Goal: Task Accomplishment & Management: Complete application form

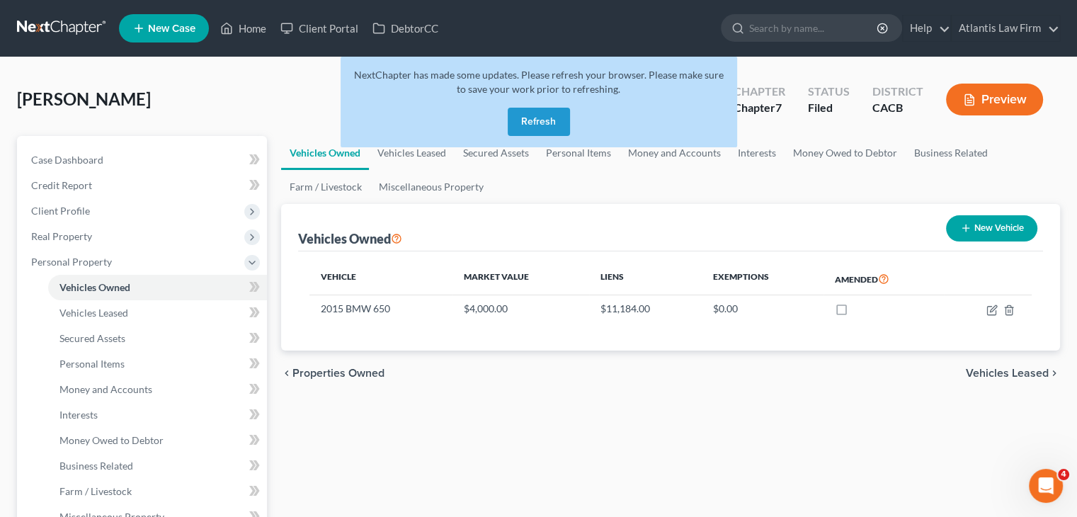
click at [546, 121] on button "Refresh" at bounding box center [539, 122] width 62 height 28
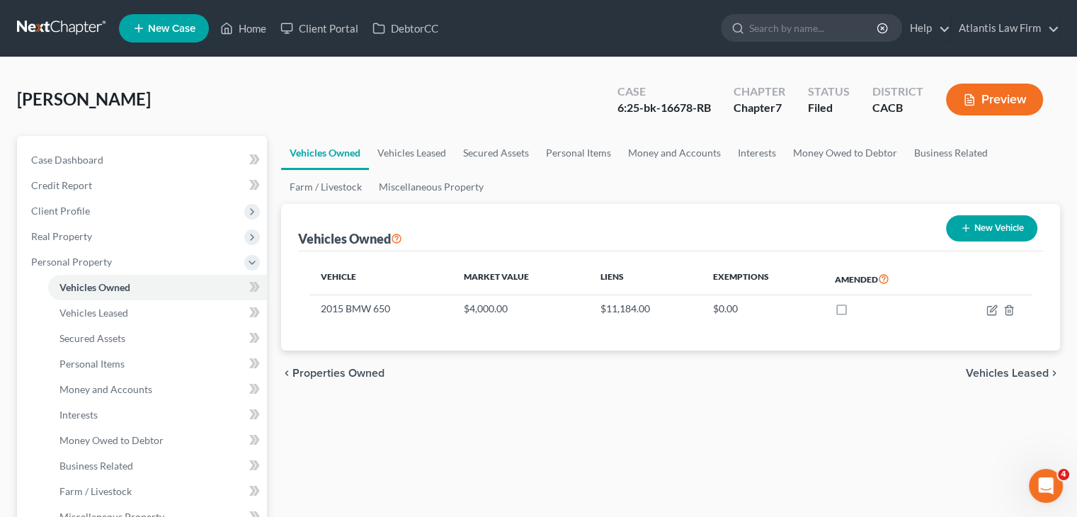
click at [57, 23] on link at bounding box center [62, 28] width 91 height 25
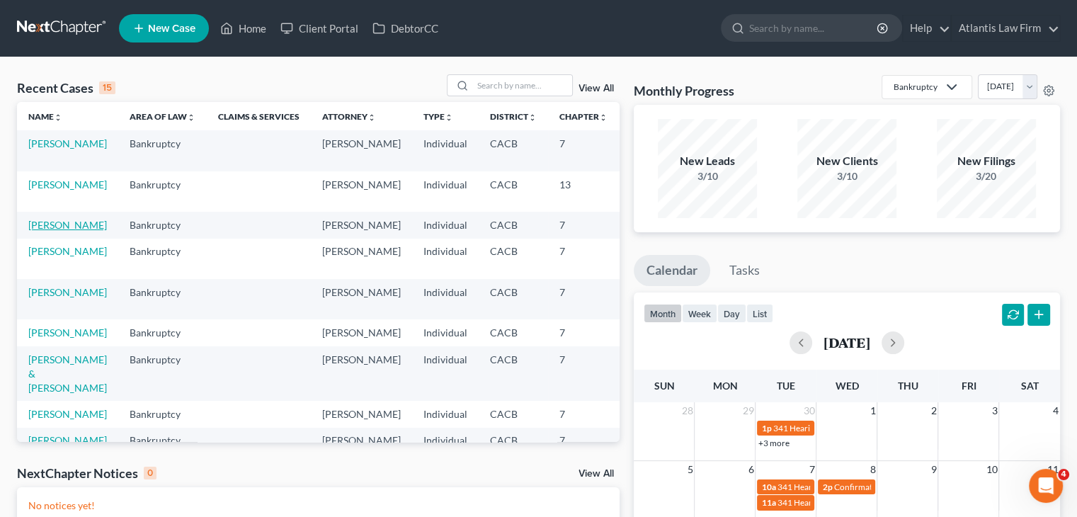
click at [65, 227] on link "[PERSON_NAME]" at bounding box center [67, 225] width 79 height 12
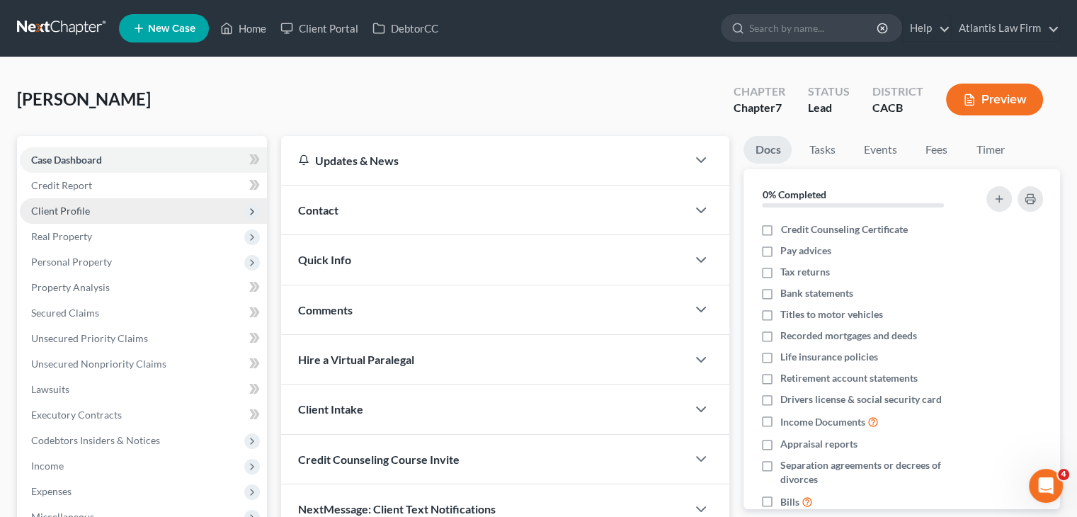
click at [76, 216] on span "Client Profile" at bounding box center [143, 210] width 247 height 25
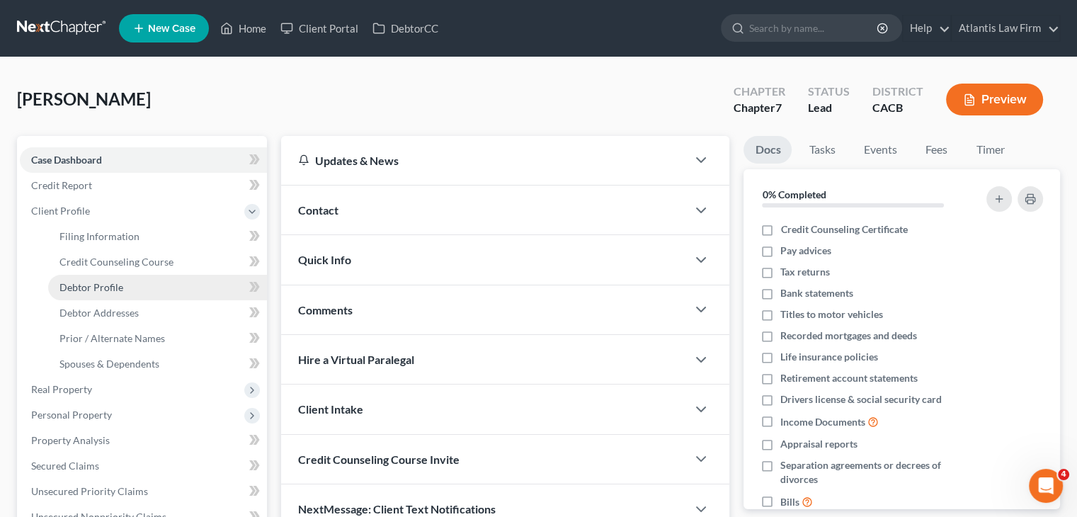
click at [96, 284] on span "Debtor Profile" at bounding box center [91, 287] width 64 height 12
select select "0"
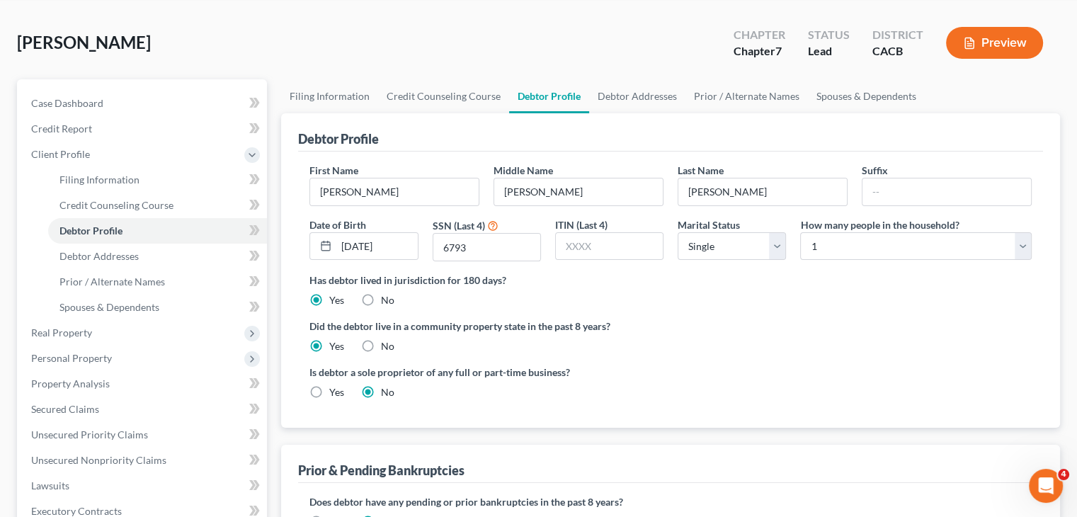
scroll to position [142, 0]
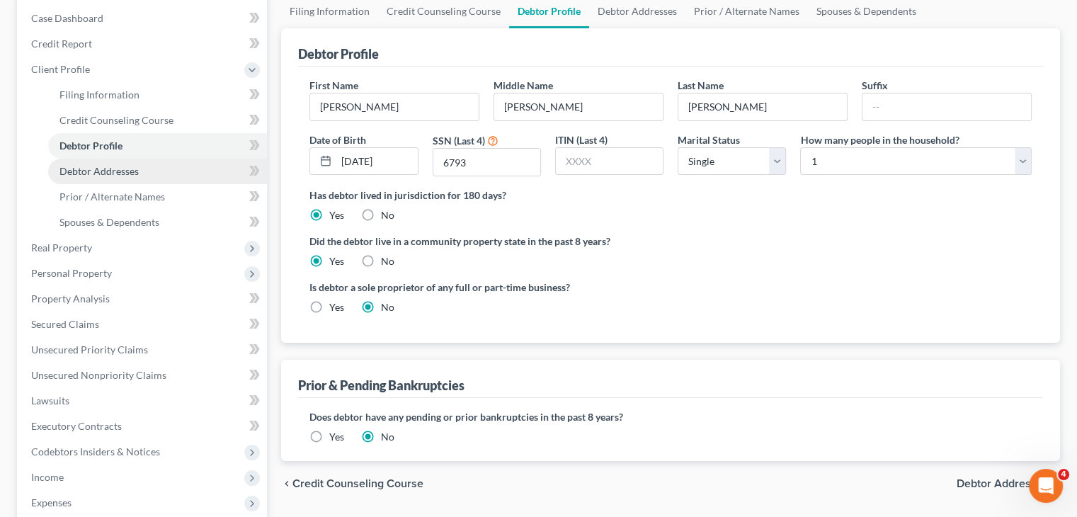
click at [150, 175] on link "Debtor Addresses" at bounding box center [157, 171] width 219 height 25
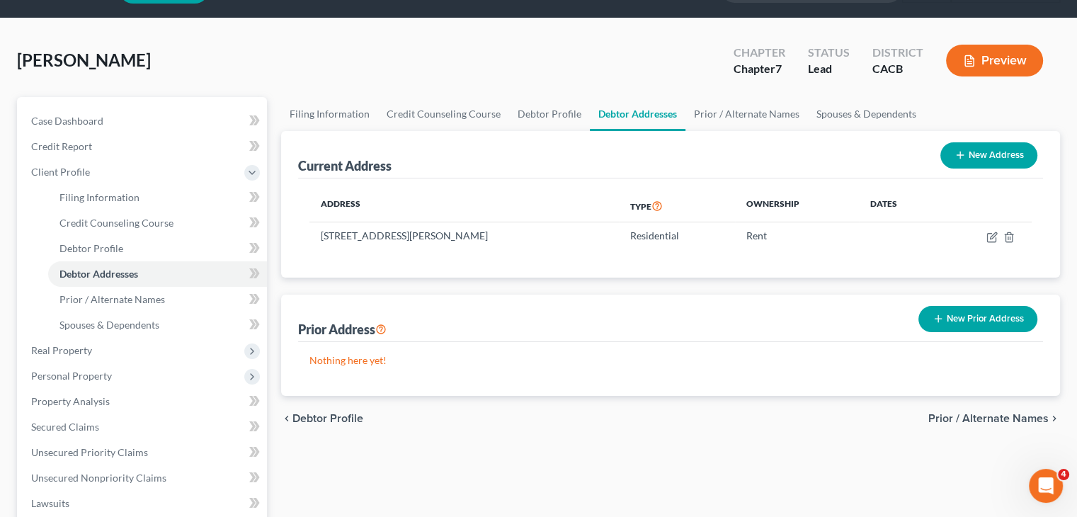
scroll to position [71, 0]
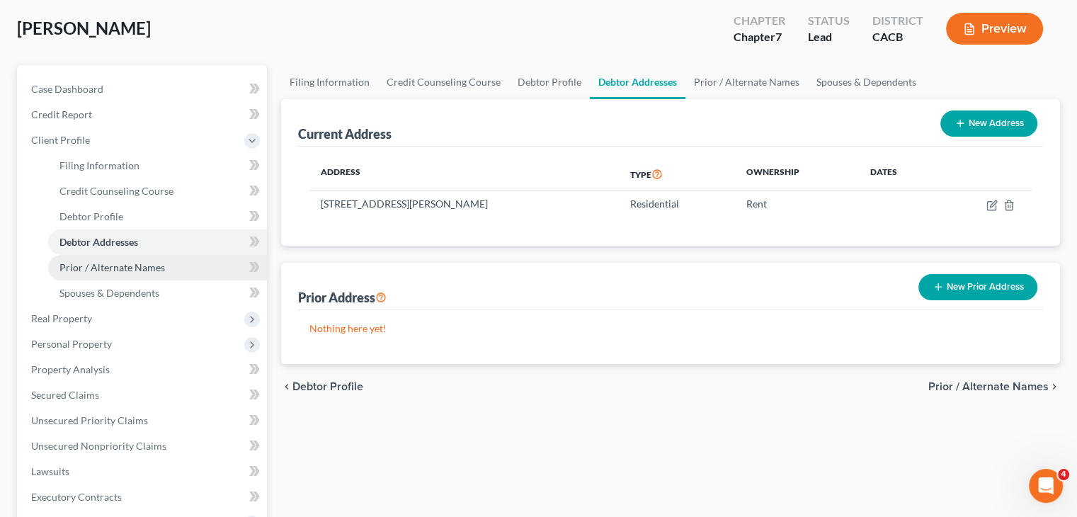
click at [124, 268] on span "Prior / Alternate Names" at bounding box center [111, 267] width 105 height 12
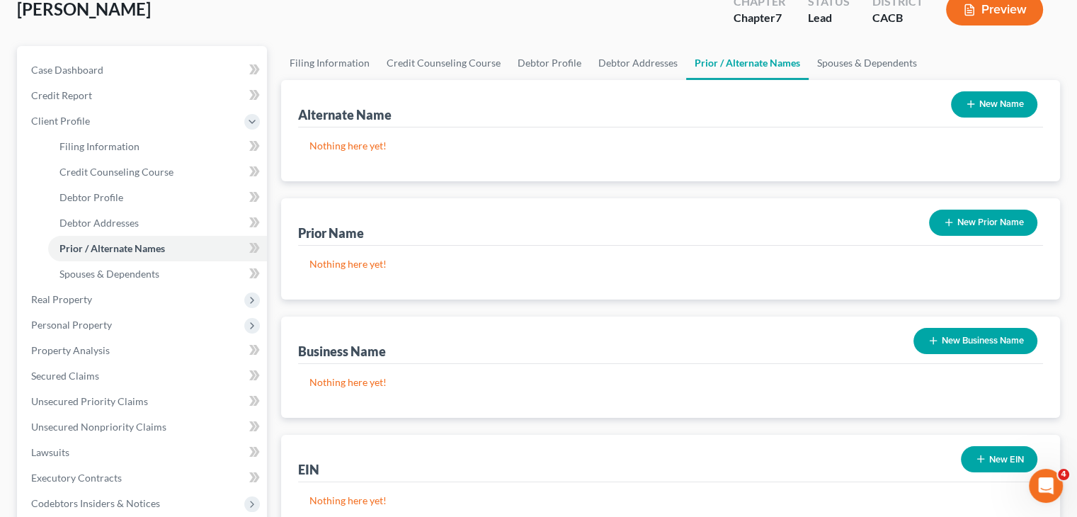
scroll to position [34, 0]
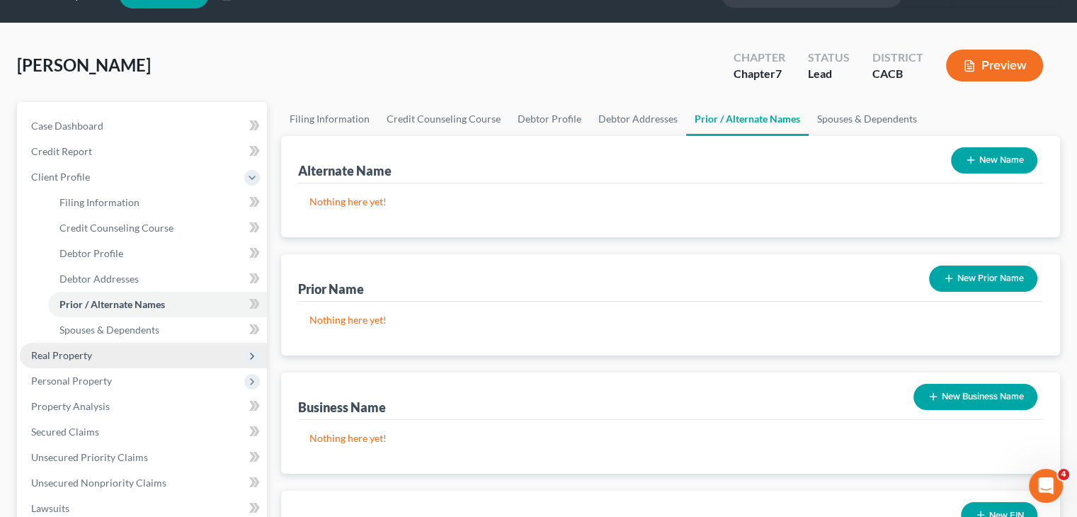
click at [76, 357] on span "Real Property" at bounding box center [61, 355] width 61 height 12
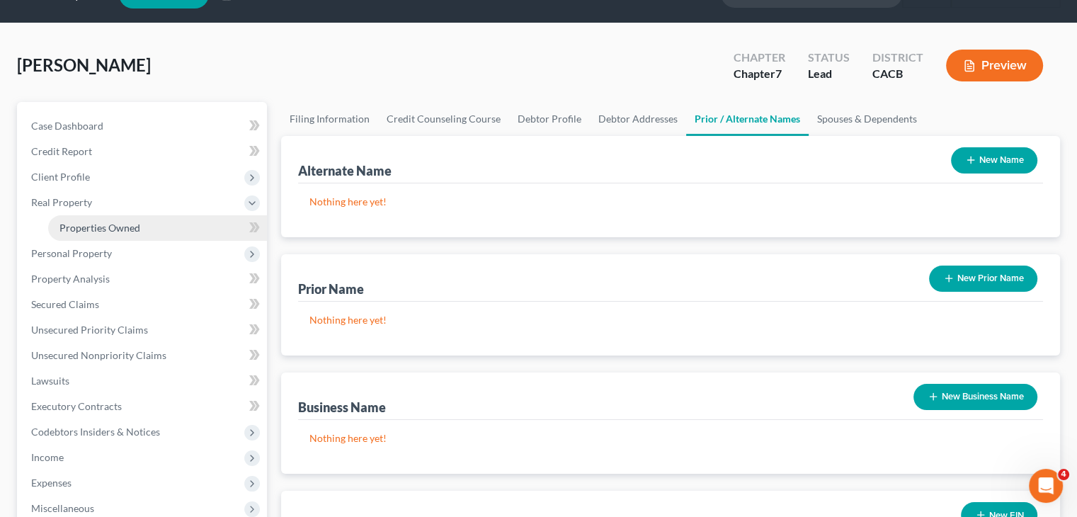
click at [144, 229] on link "Properties Owned" at bounding box center [157, 227] width 219 height 25
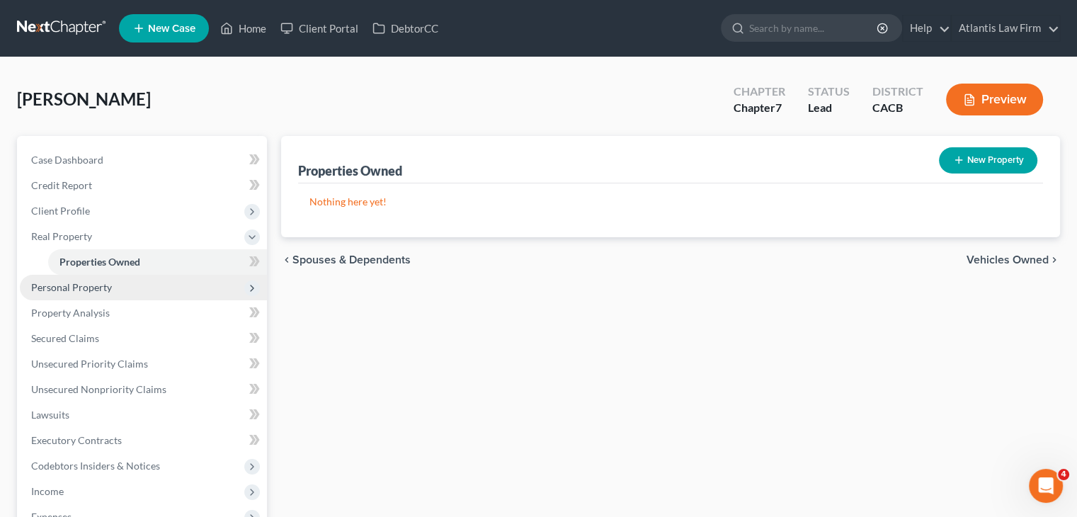
click at [92, 292] on span "Personal Property" at bounding box center [143, 287] width 247 height 25
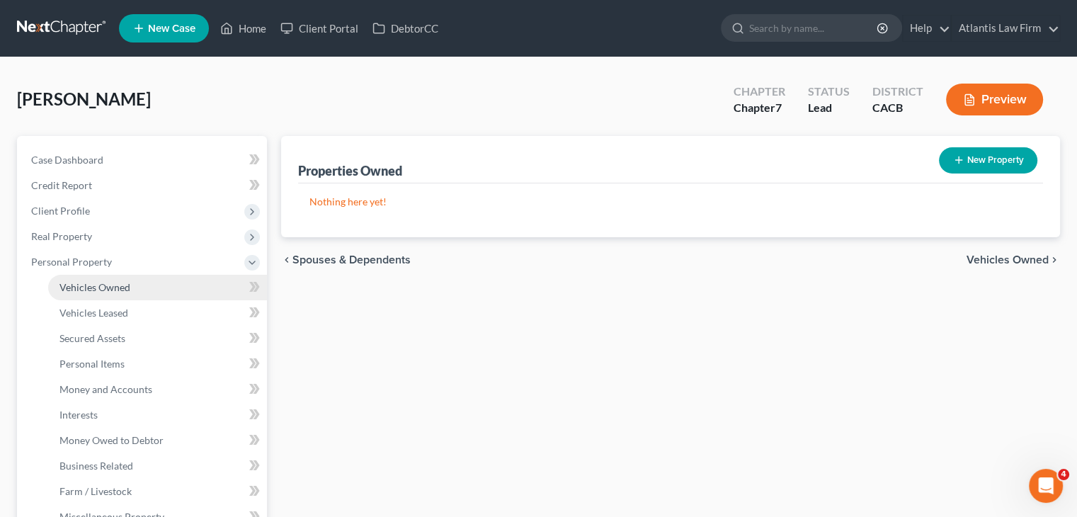
click at [141, 295] on link "Vehicles Owned" at bounding box center [157, 287] width 219 height 25
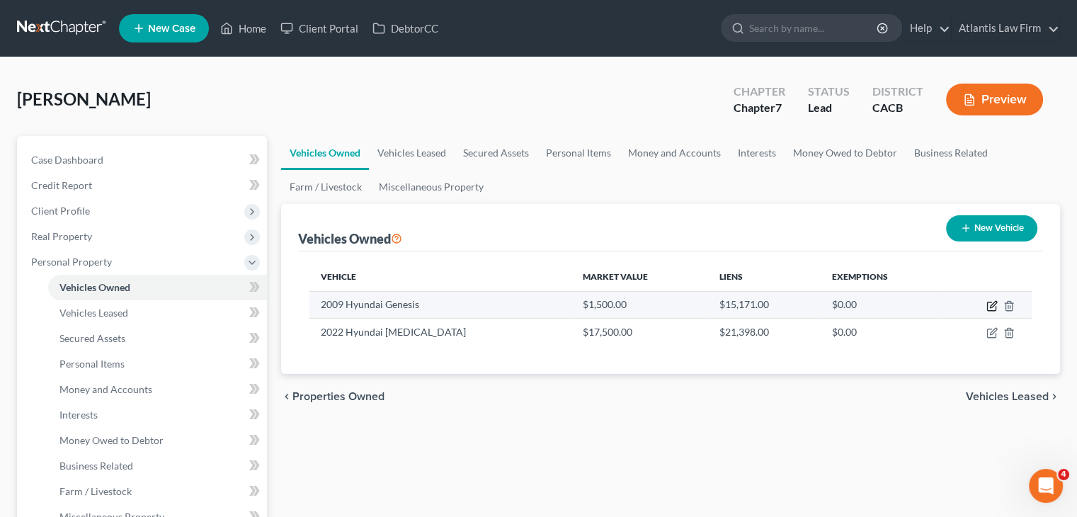
click at [989, 305] on icon "button" at bounding box center [991, 305] width 11 height 11
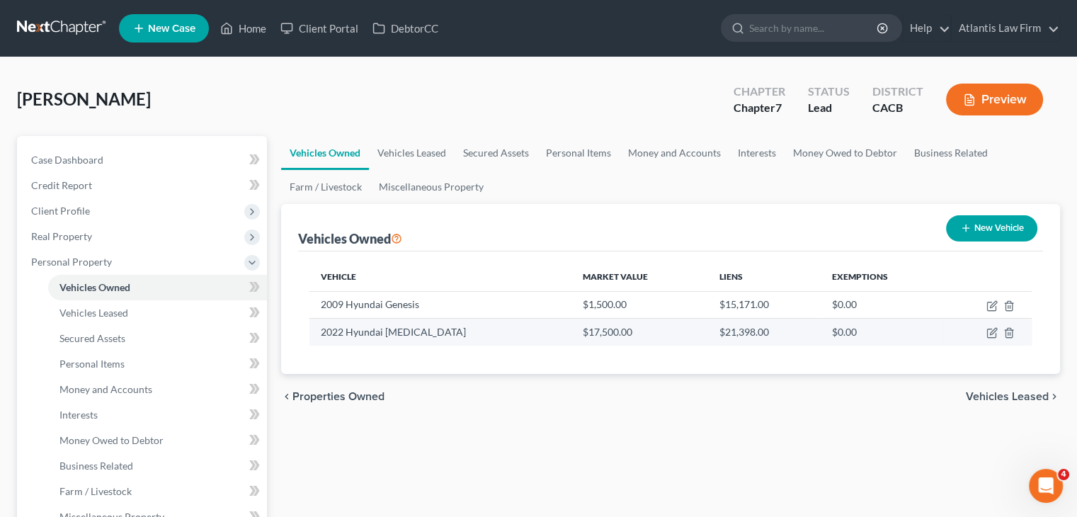
select select "0"
select select "17"
select select "2"
select select "0"
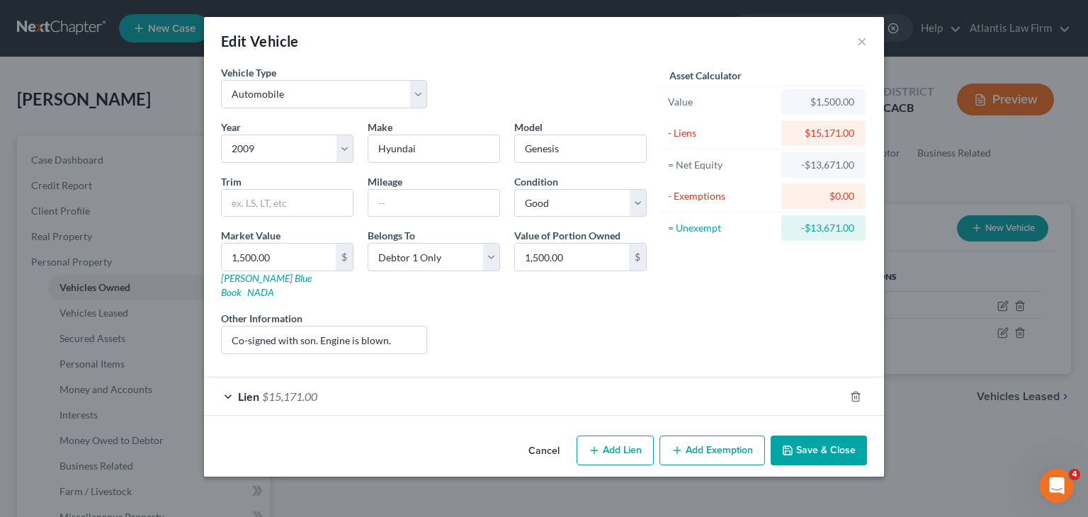
click at [229, 382] on div "Lien $15,171.00" at bounding box center [524, 396] width 640 height 38
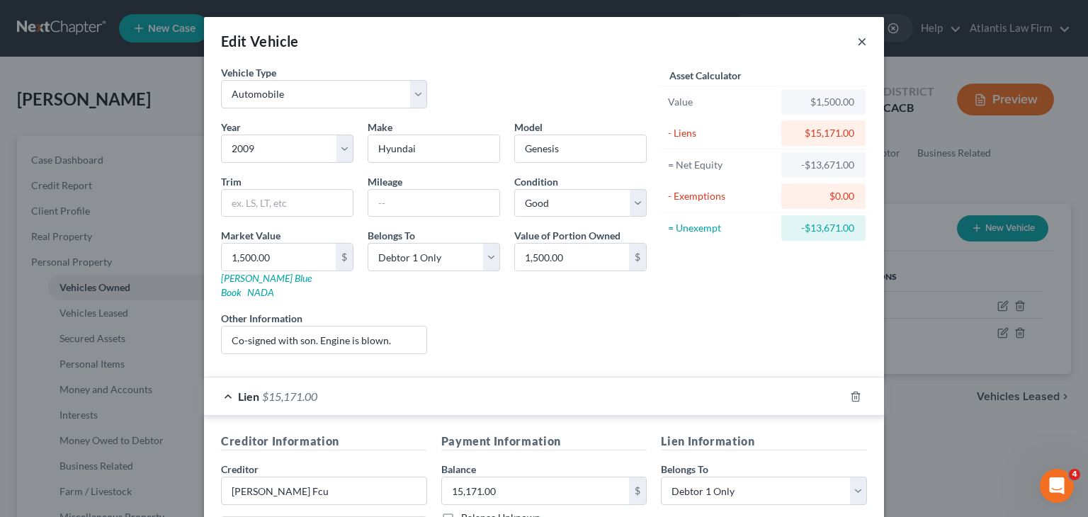
click at [857, 46] on button "×" at bounding box center [862, 41] width 10 height 17
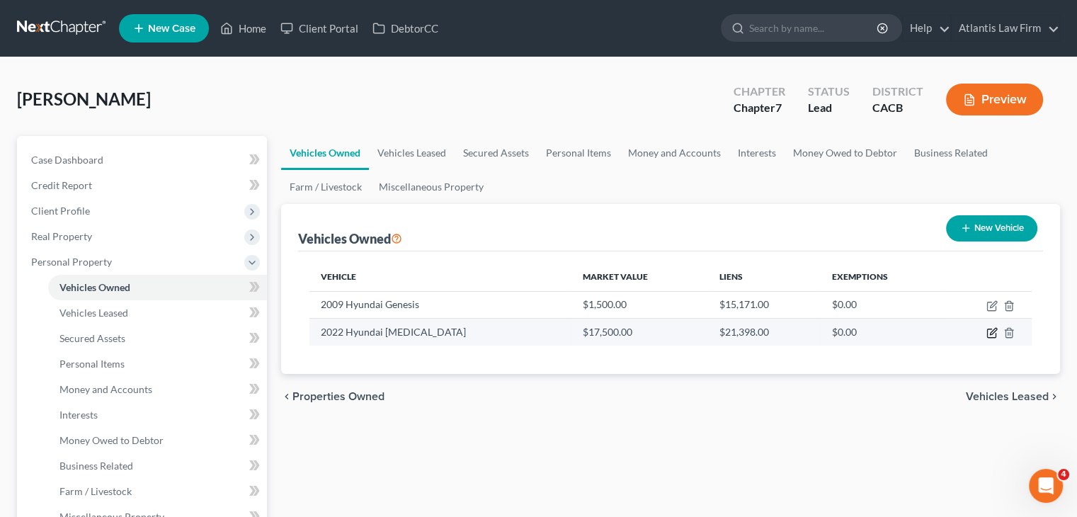
click at [987, 333] on icon "button" at bounding box center [991, 333] width 8 height 8
select select "0"
select select "4"
select select "2"
select select "0"
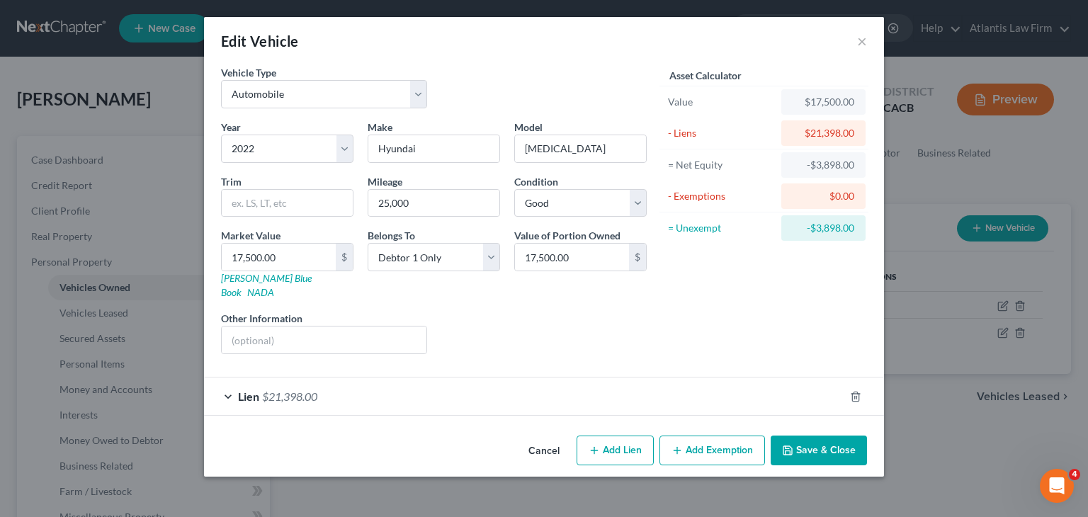
click at [231, 377] on div "Lien $21,398.00" at bounding box center [524, 396] width 640 height 38
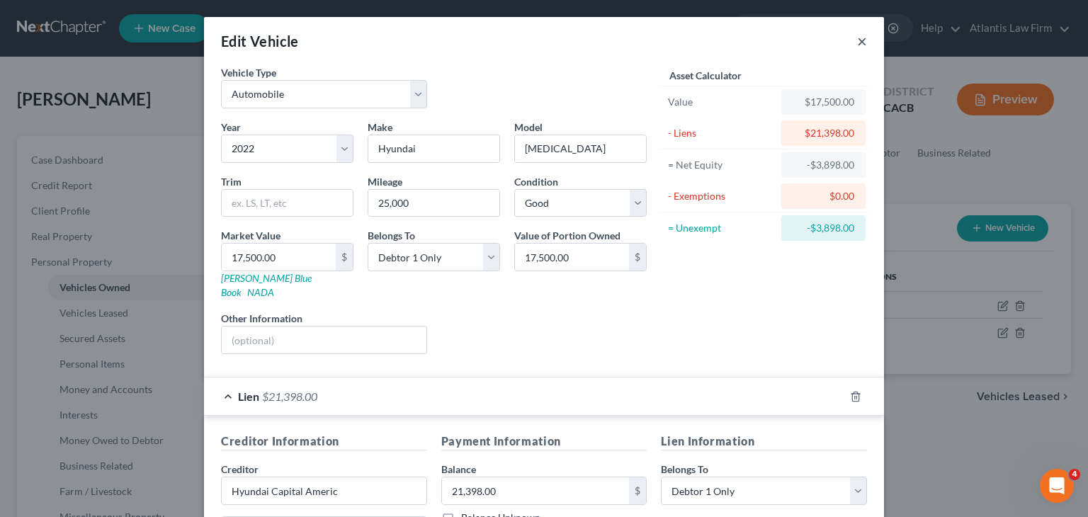
click at [859, 45] on button "×" at bounding box center [862, 41] width 10 height 17
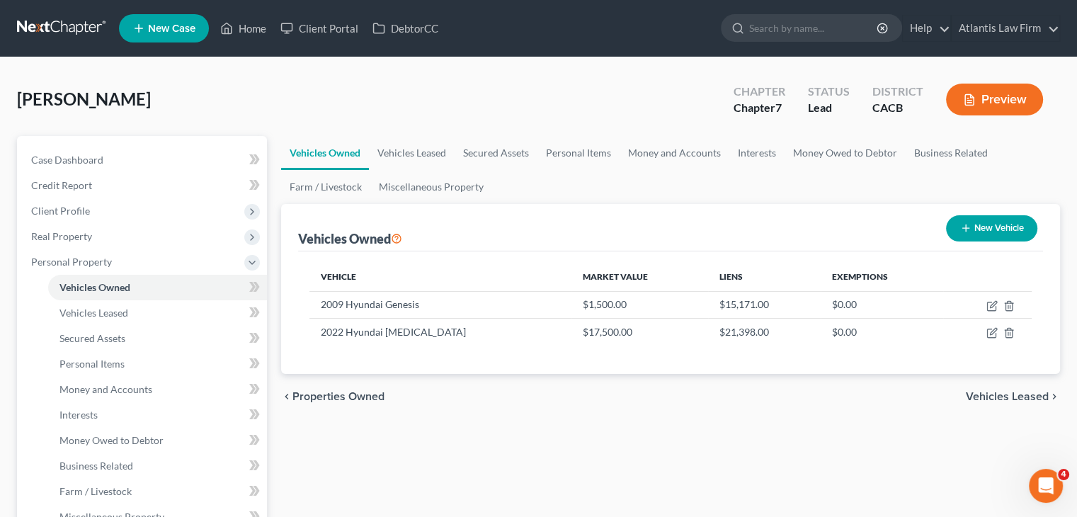
click at [118, 310] on span "Vehicles Leased" at bounding box center [93, 313] width 69 height 12
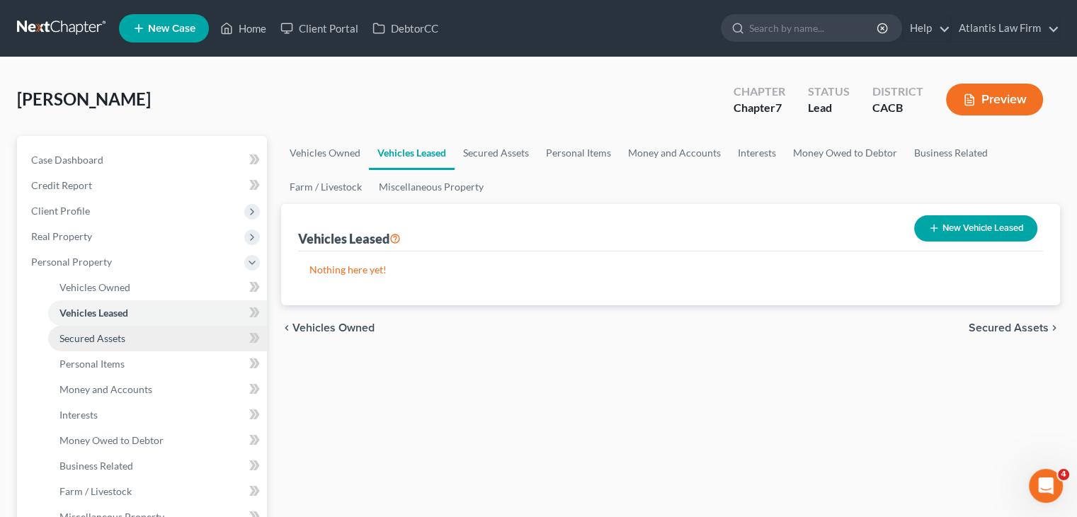
click at [123, 332] on span "Secured Assets" at bounding box center [92, 338] width 66 height 12
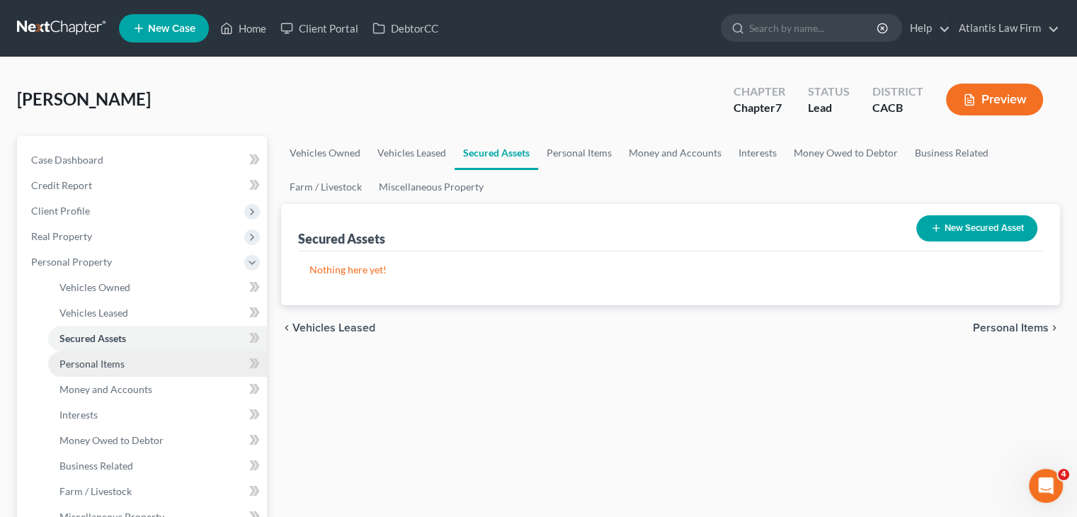
click at [123, 363] on span "Personal Items" at bounding box center [91, 364] width 65 height 12
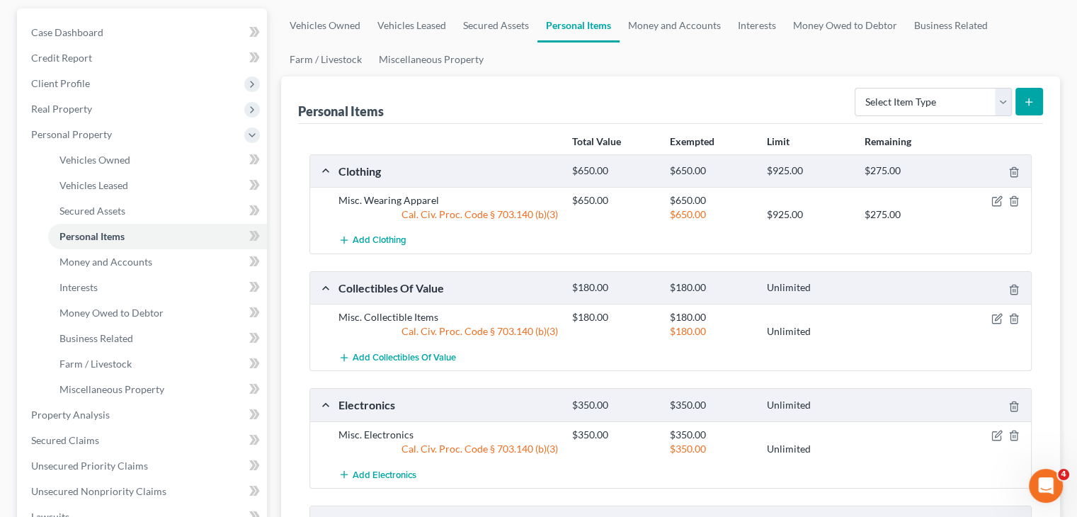
scroll to position [142, 0]
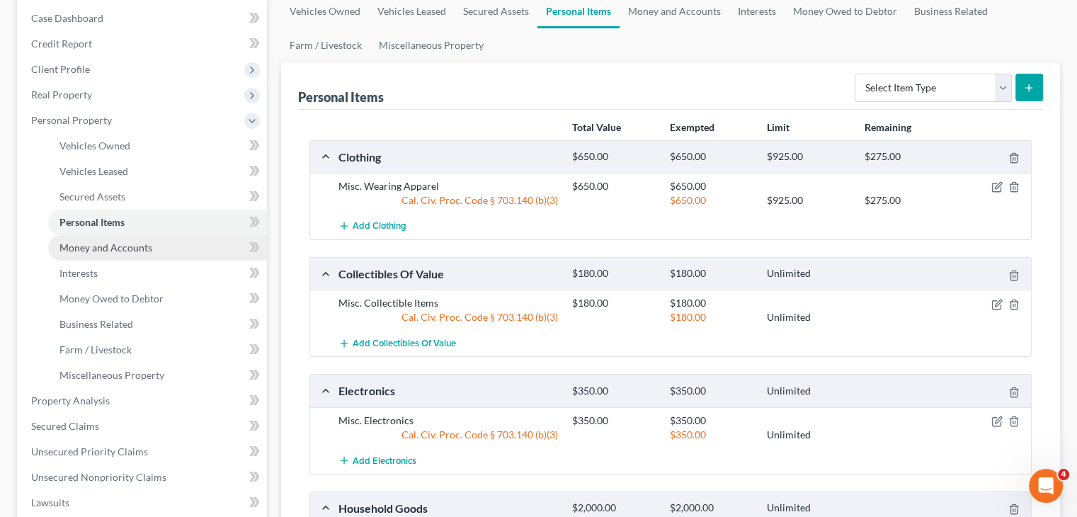
click at [139, 252] on span "Money and Accounts" at bounding box center [105, 247] width 93 height 12
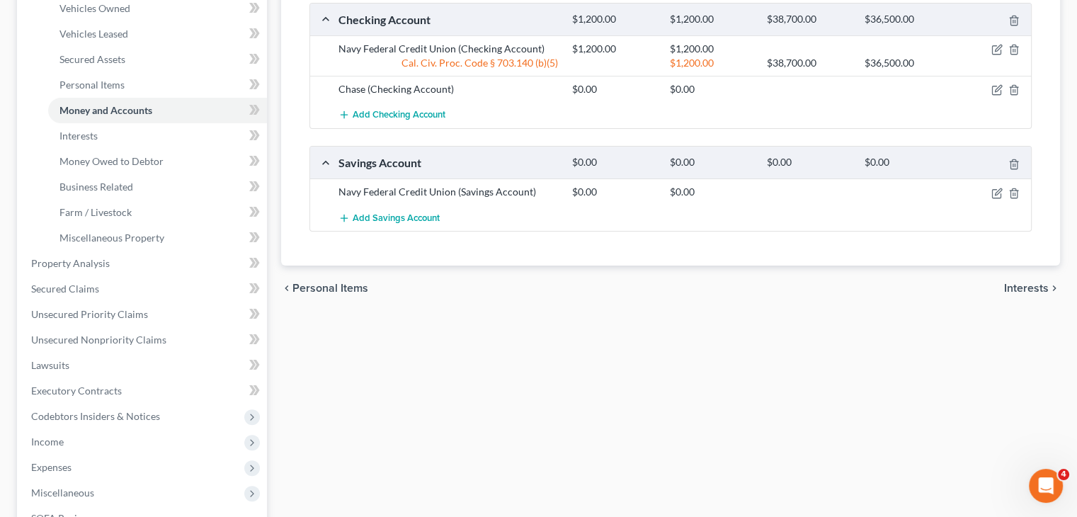
scroll to position [283, 0]
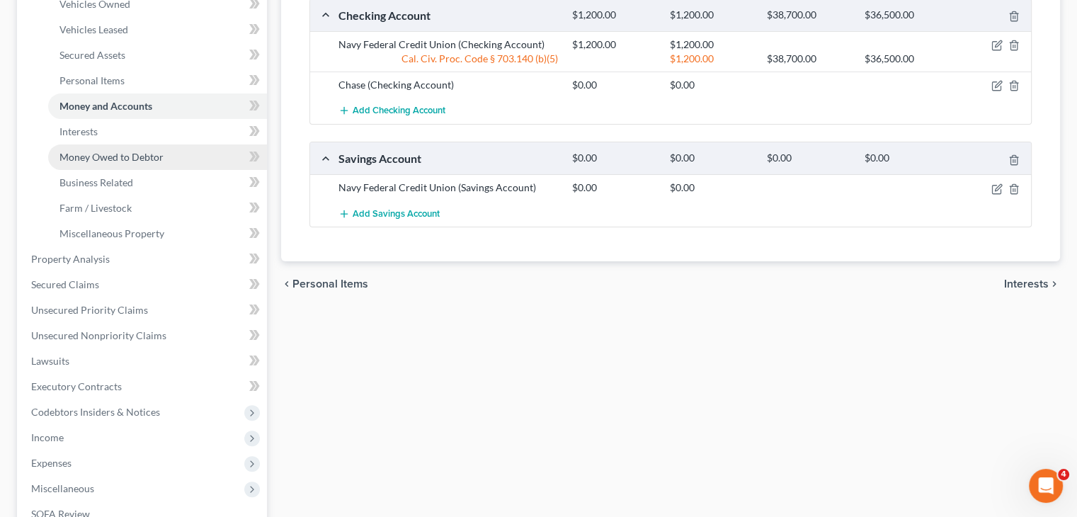
click at [106, 159] on span "Money Owed to Debtor" at bounding box center [111, 157] width 104 height 12
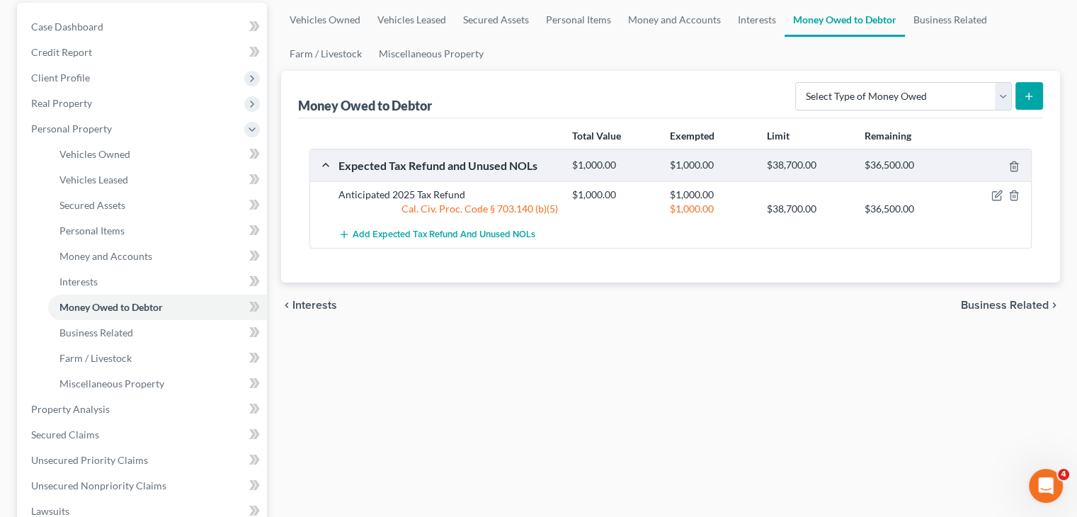
scroll to position [142, 0]
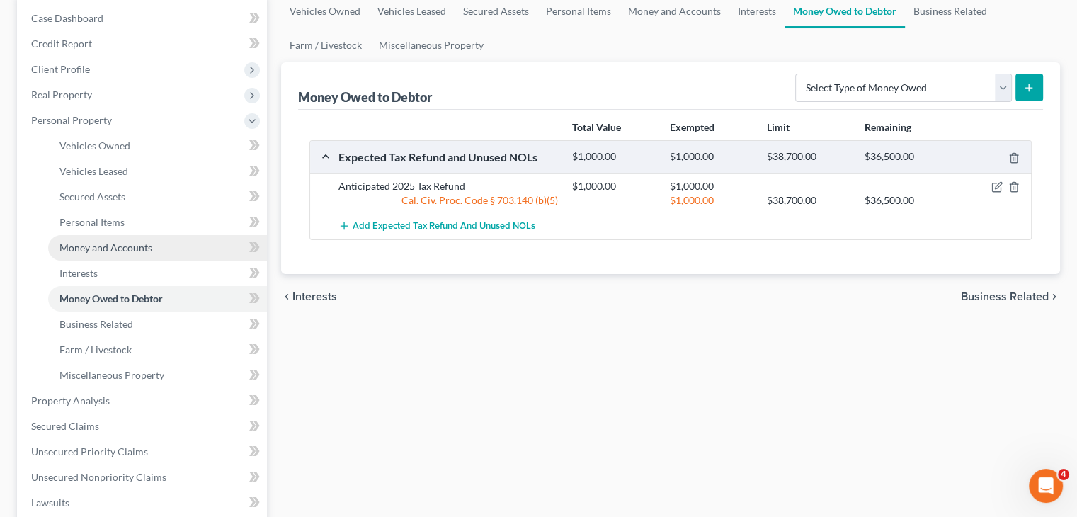
click at [101, 243] on span "Money and Accounts" at bounding box center [105, 247] width 93 height 12
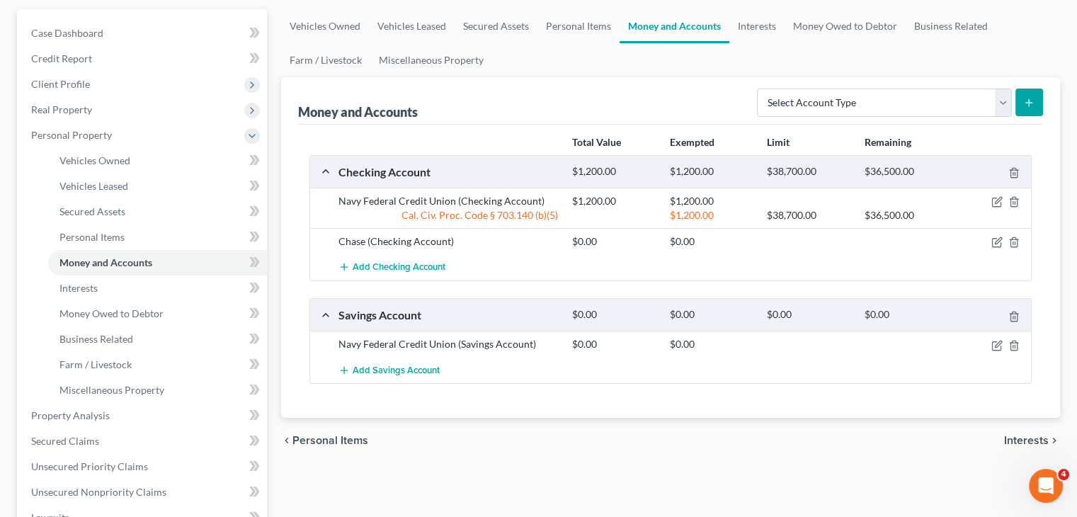
scroll to position [142, 0]
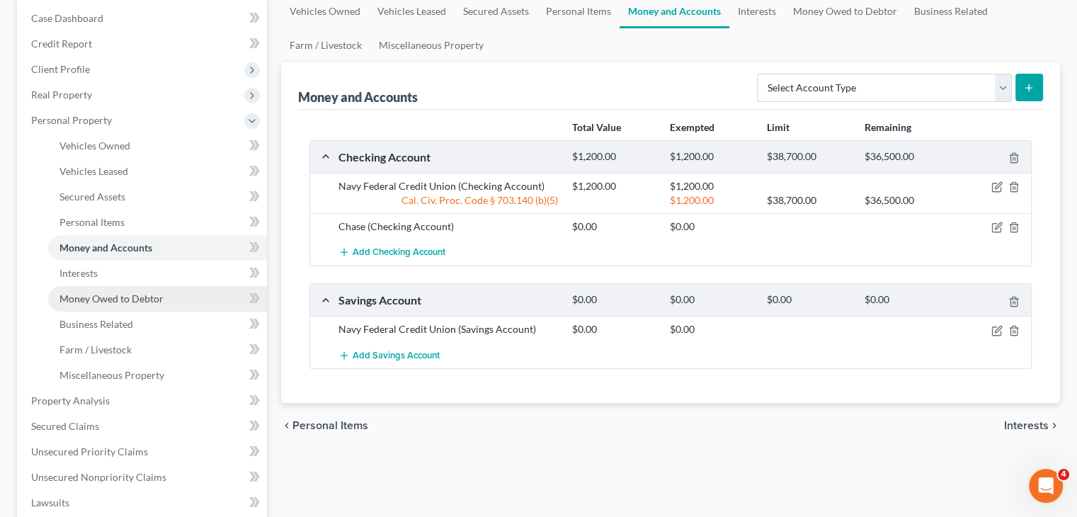
click at [79, 295] on span "Money Owed to Debtor" at bounding box center [111, 298] width 104 height 12
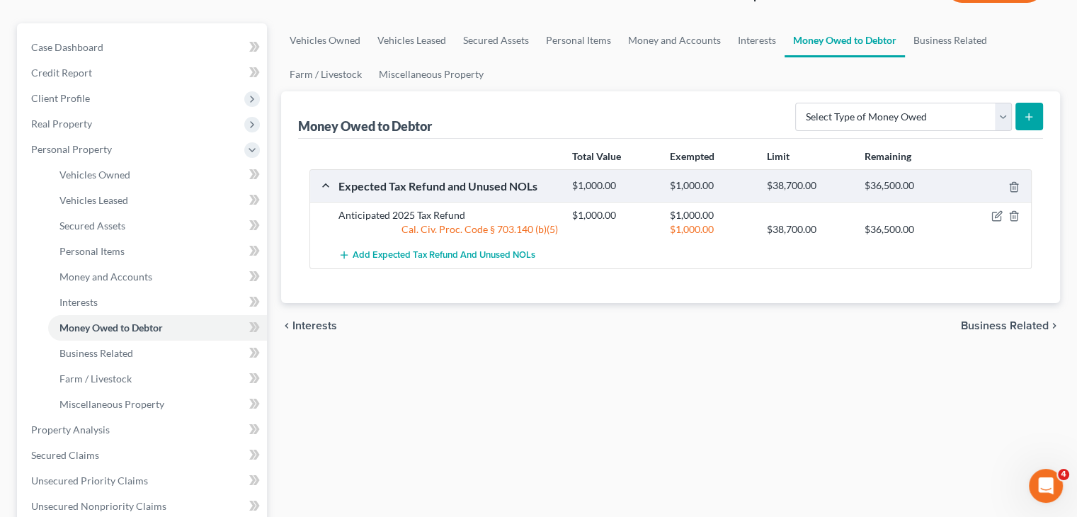
scroll to position [142, 0]
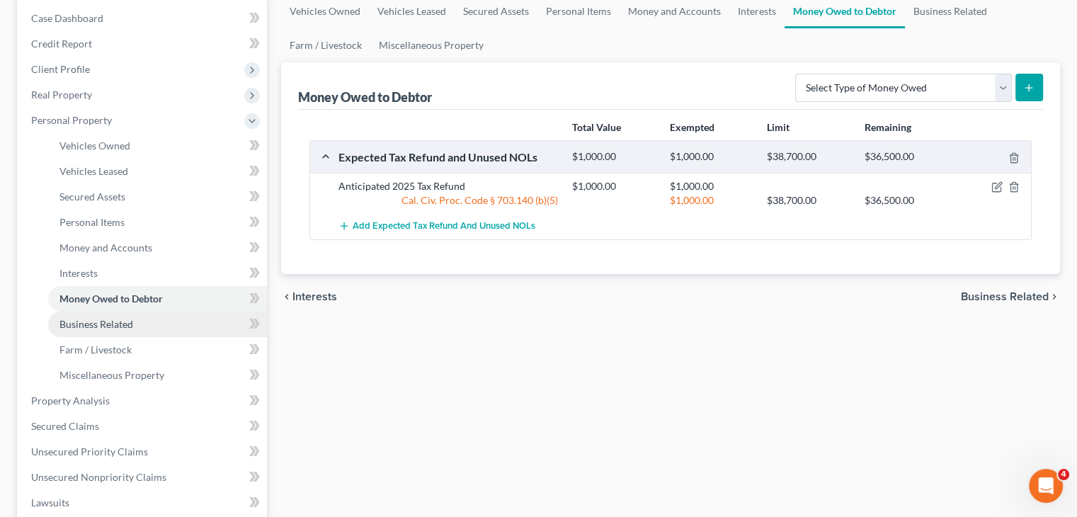
click at [87, 321] on span "Business Related" at bounding box center [96, 324] width 74 height 12
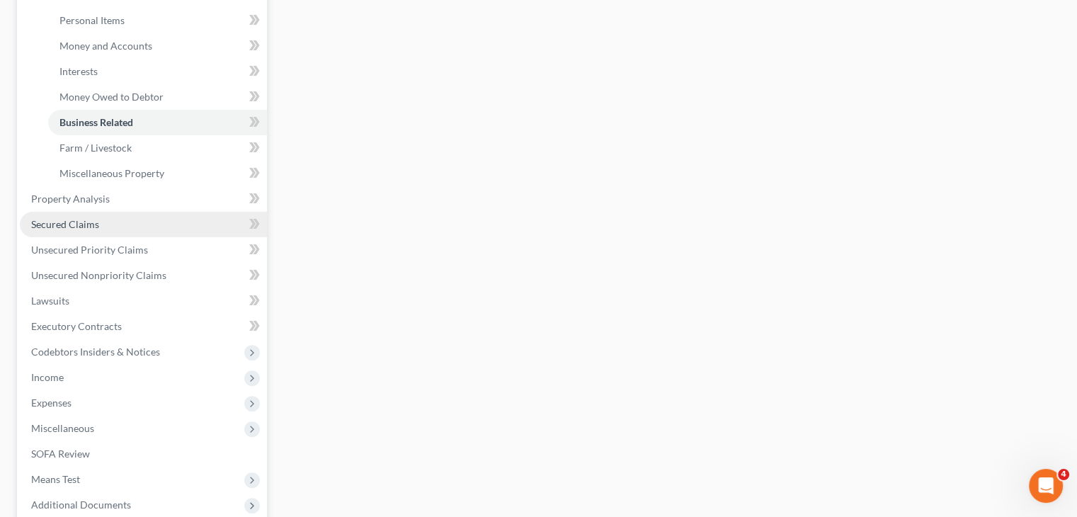
scroll to position [354, 0]
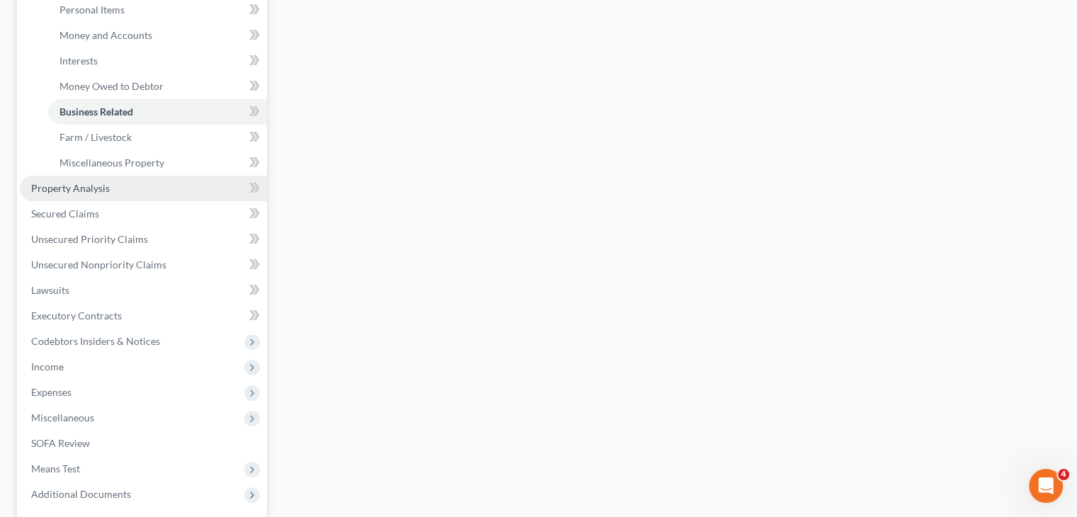
click at [76, 192] on span "Property Analysis" at bounding box center [70, 188] width 79 height 12
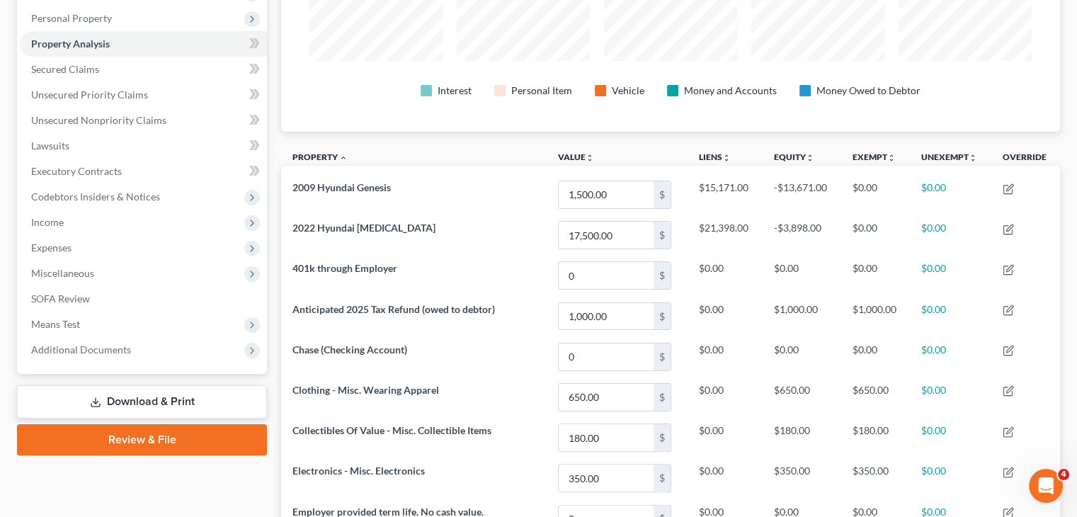
scroll to position [142, 0]
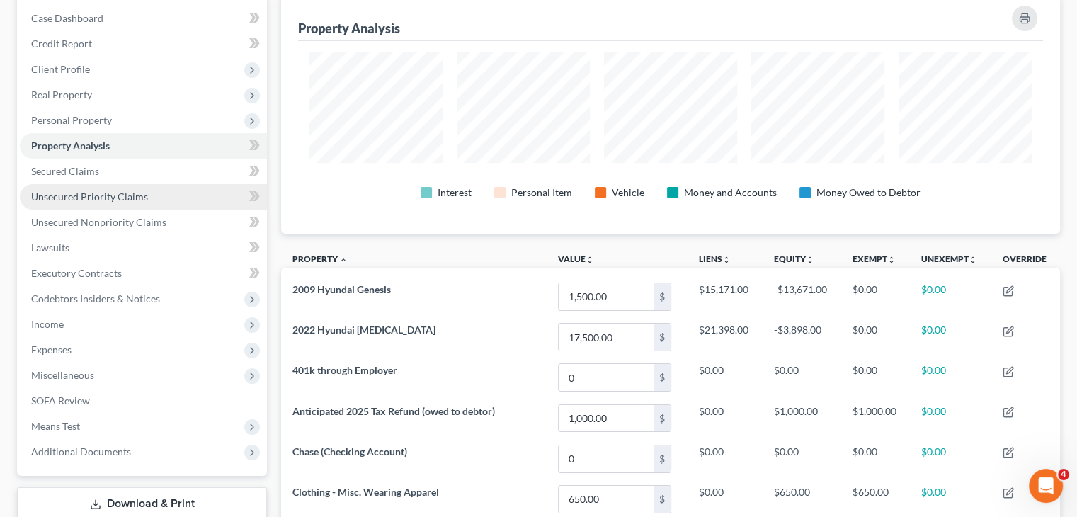
click at [87, 195] on span "Unsecured Priority Claims" at bounding box center [89, 196] width 117 height 12
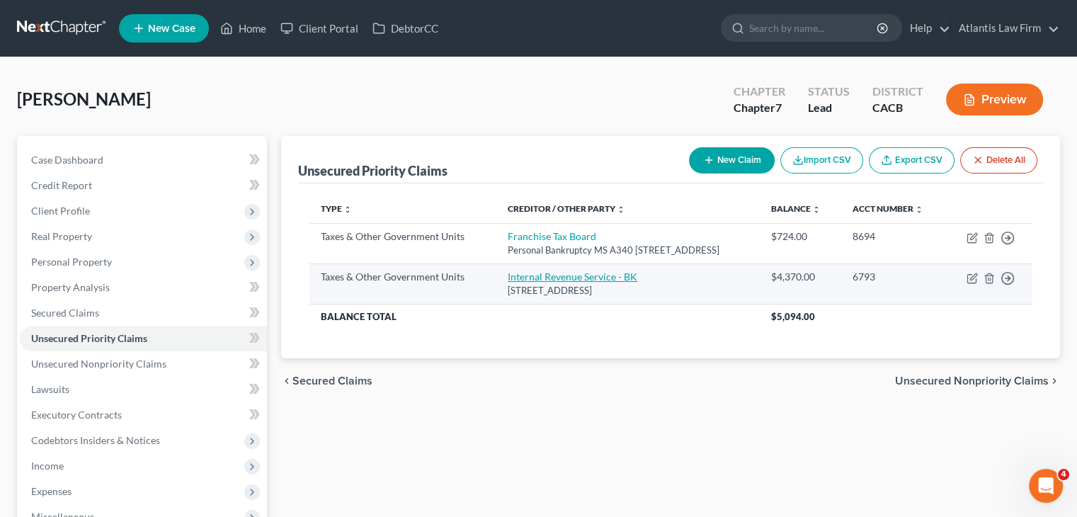
click at [603, 277] on link "Internal Revenue Service - BK" at bounding box center [573, 276] width 130 height 12
select select "0"
select select "39"
select select "0"
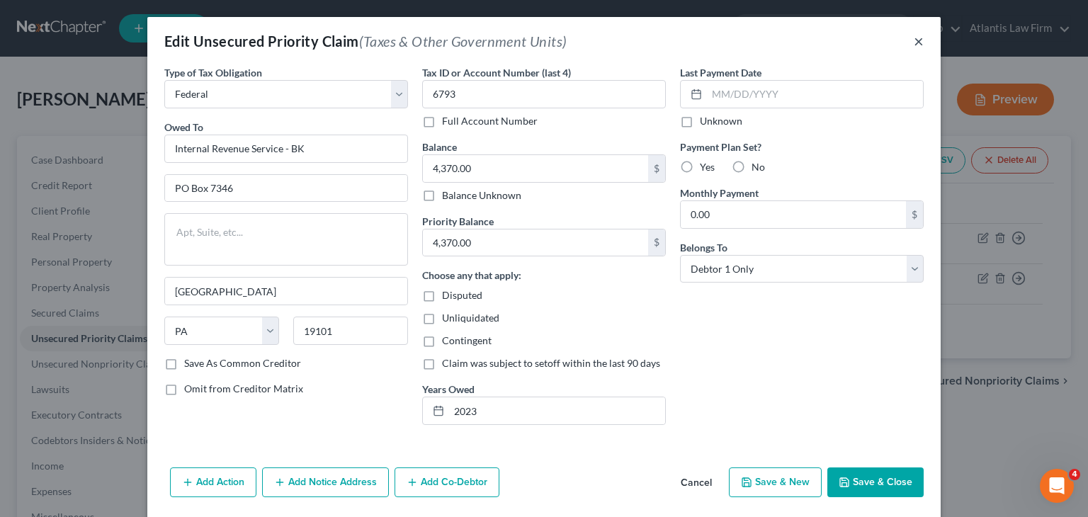
click at [916, 44] on button "×" at bounding box center [918, 41] width 10 height 17
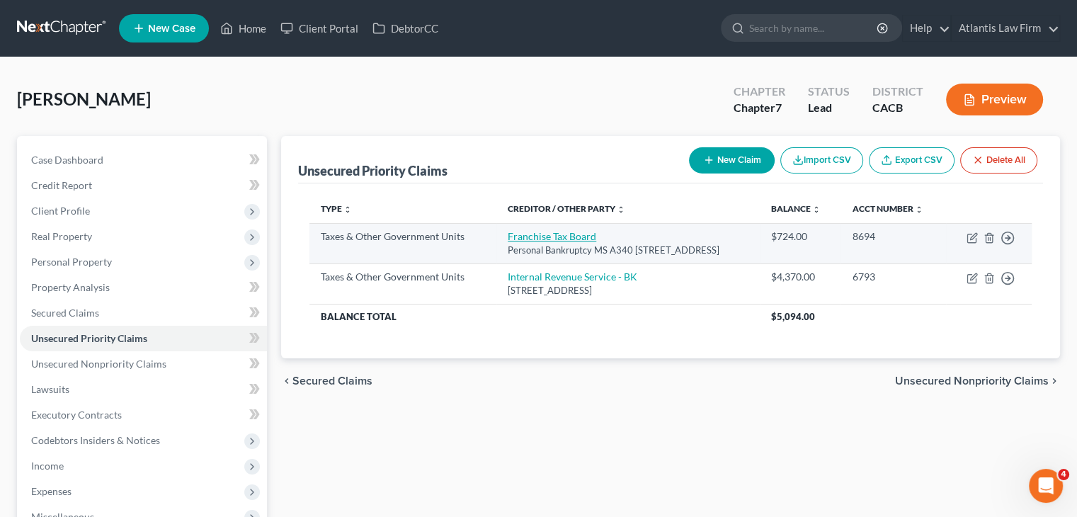
click at [569, 239] on link "Franchise Tax Board" at bounding box center [552, 236] width 89 height 12
select select "3"
select select "4"
select select "0"
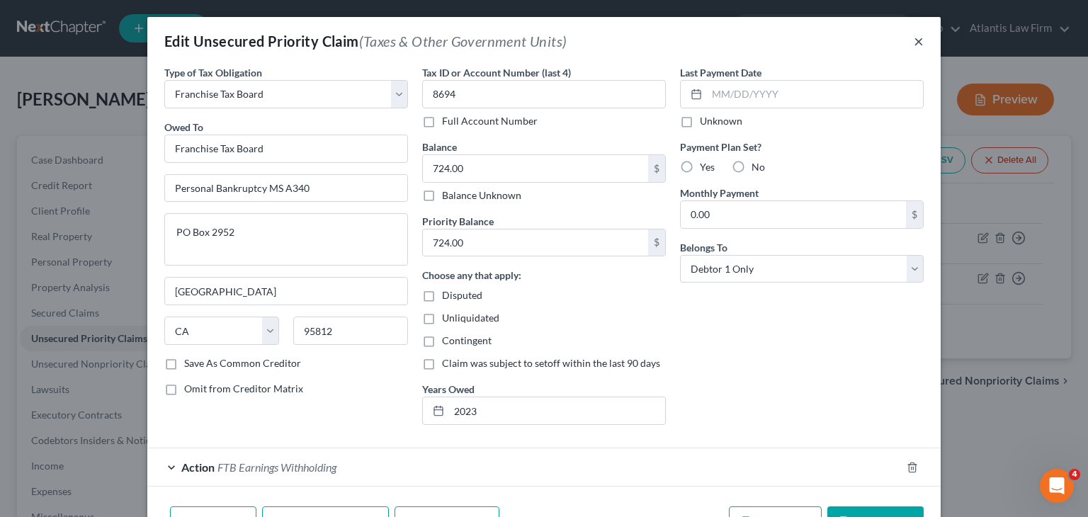
click at [915, 43] on button "×" at bounding box center [918, 41] width 10 height 17
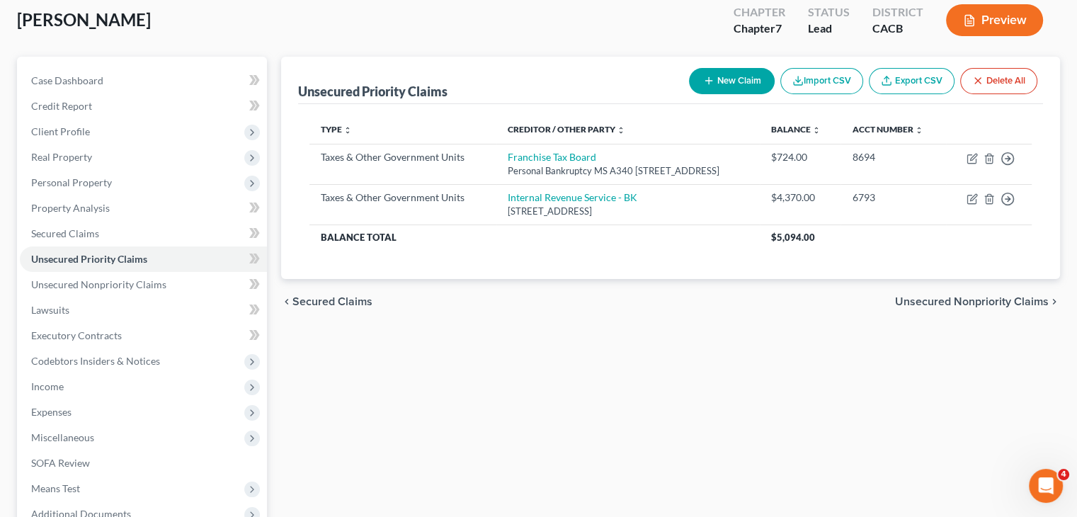
scroll to position [71, 0]
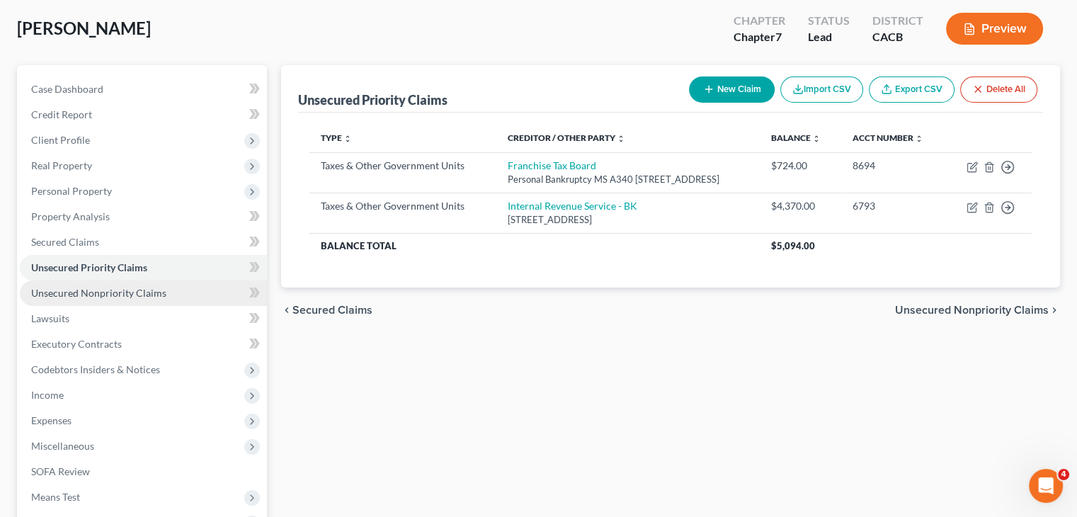
click at [109, 292] on span "Unsecured Nonpriority Claims" at bounding box center [98, 293] width 135 height 12
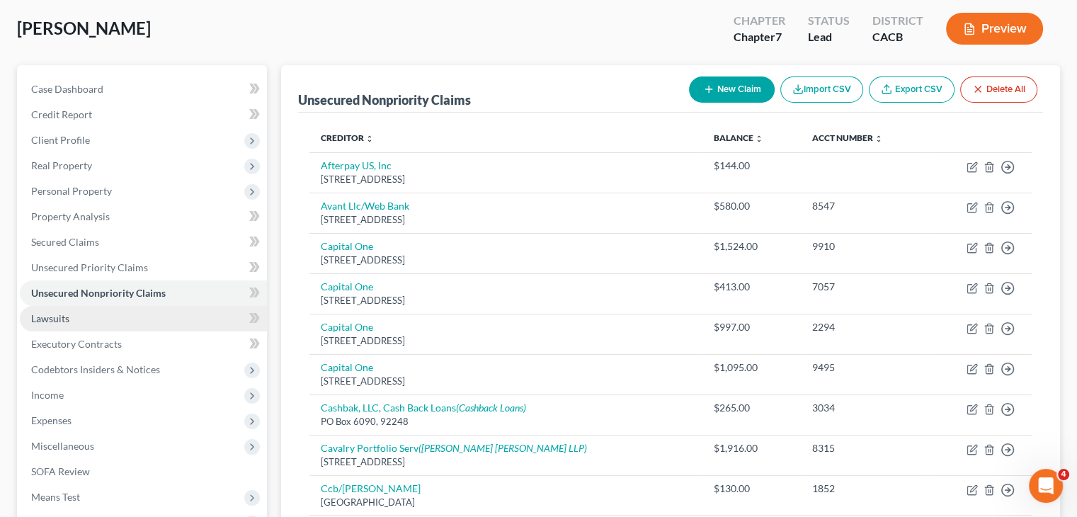
click at [91, 319] on link "Lawsuits" at bounding box center [143, 318] width 247 height 25
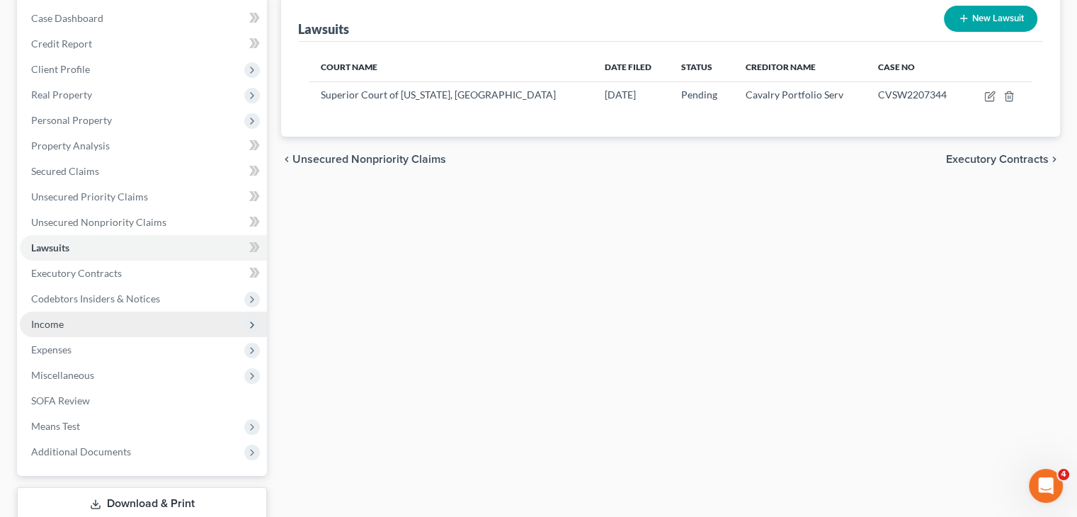
click at [71, 324] on span "Income" at bounding box center [143, 324] width 247 height 25
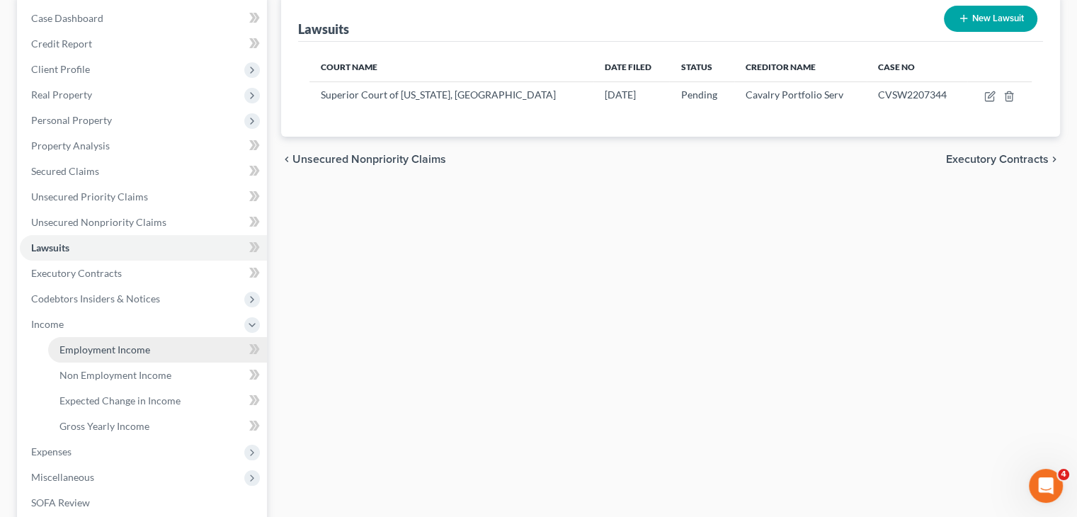
click at [84, 350] on span "Employment Income" at bounding box center [104, 349] width 91 height 12
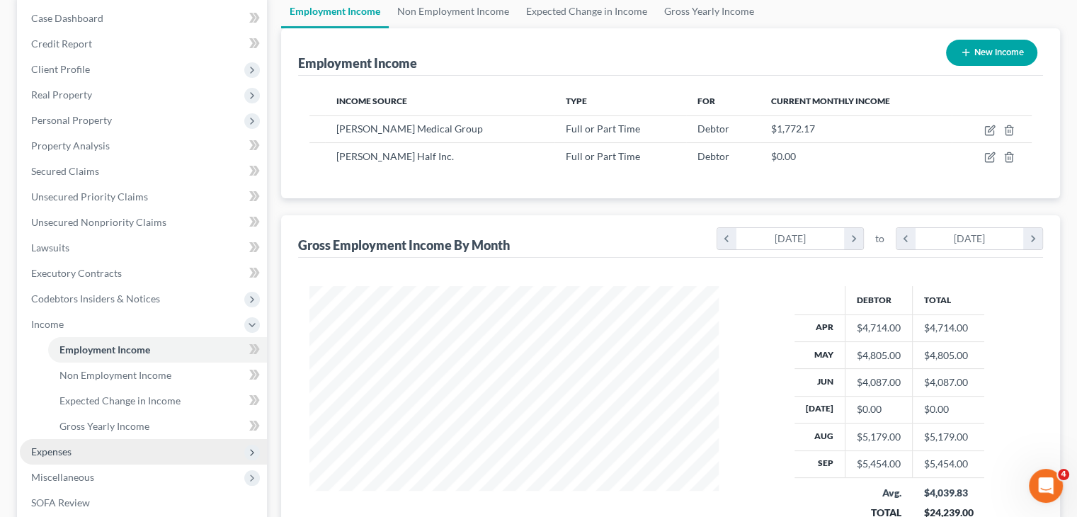
click at [71, 449] on span "Expenses" at bounding box center [51, 451] width 40 height 12
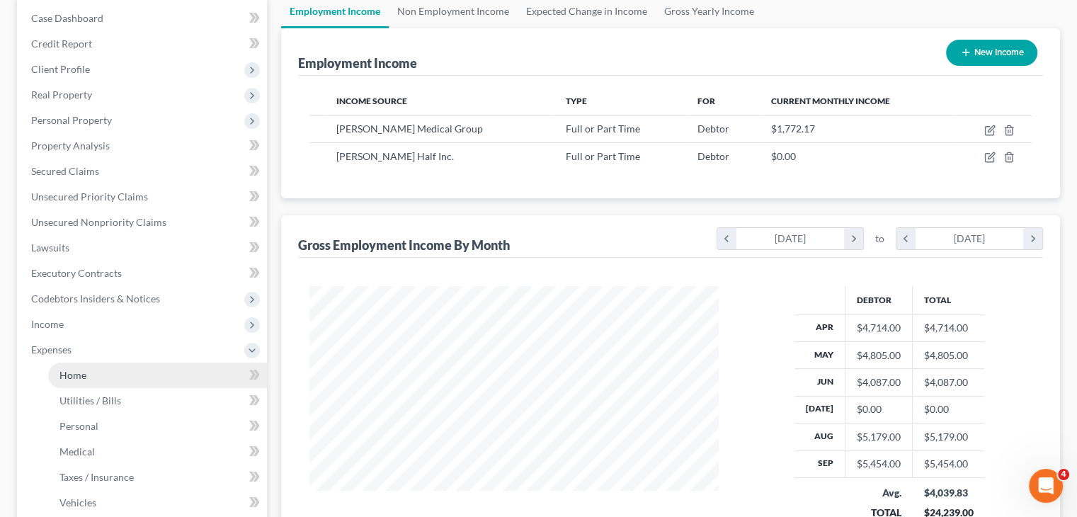
click at [108, 383] on link "Home" at bounding box center [157, 375] width 219 height 25
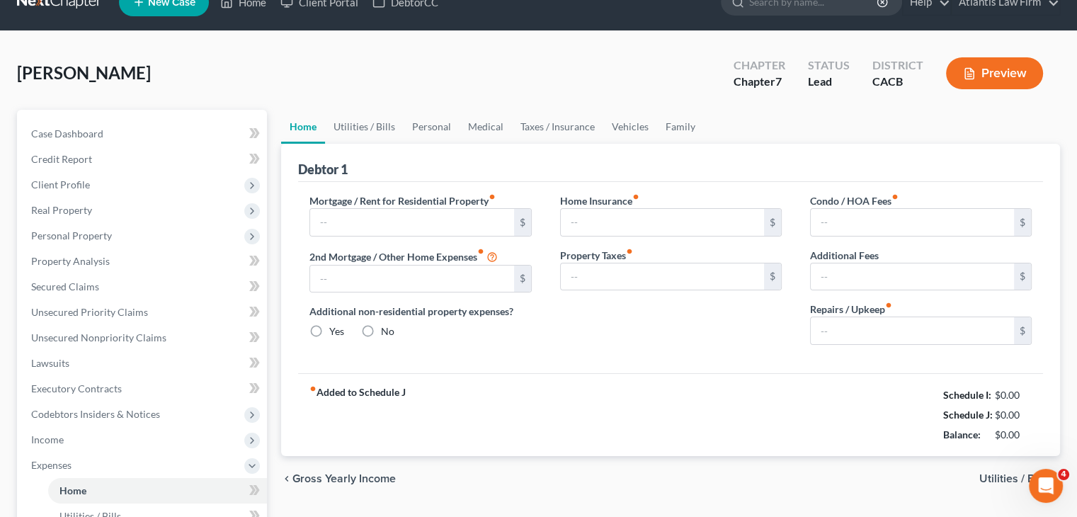
type input "2,250.00"
type input "0.00"
radio input "true"
type input "0.00"
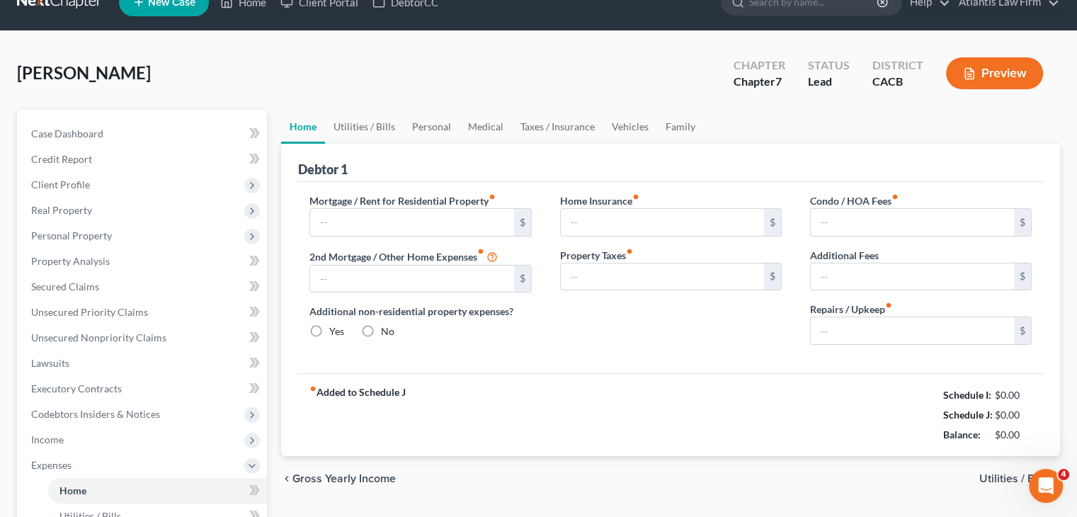
type input "0.00"
type input "20.00"
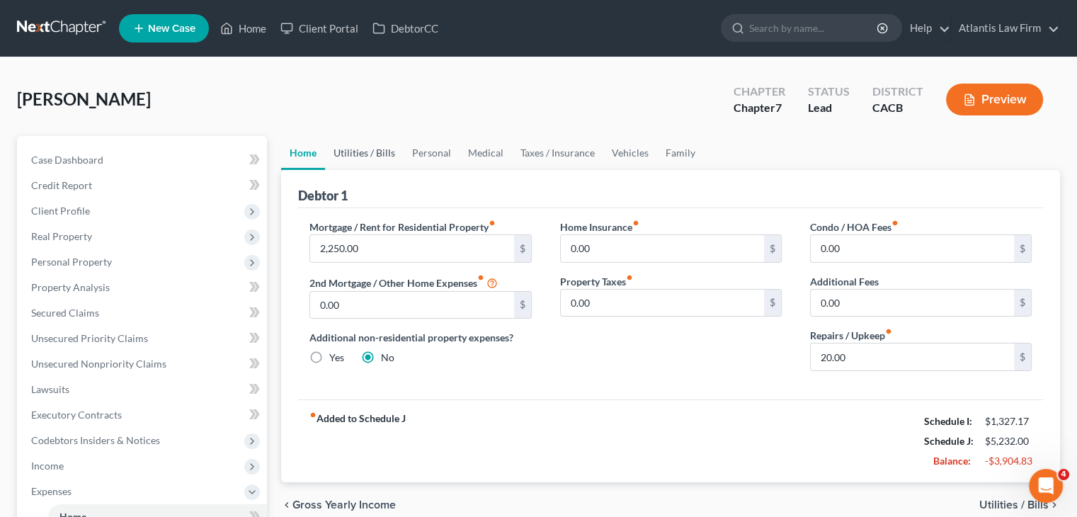
click at [370, 147] on link "Utilities / Bills" at bounding box center [364, 153] width 79 height 34
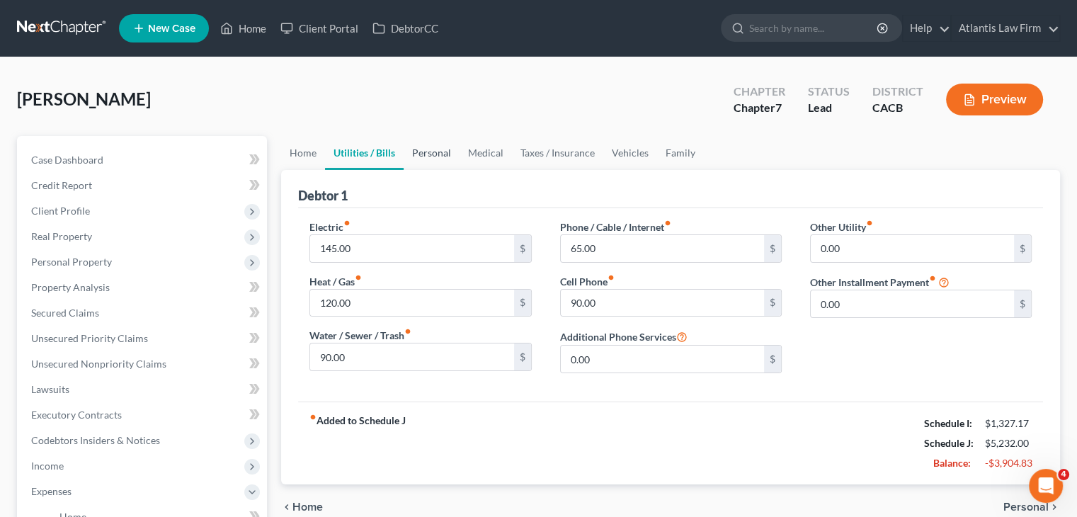
click at [421, 154] on link "Personal" at bounding box center [432, 153] width 56 height 34
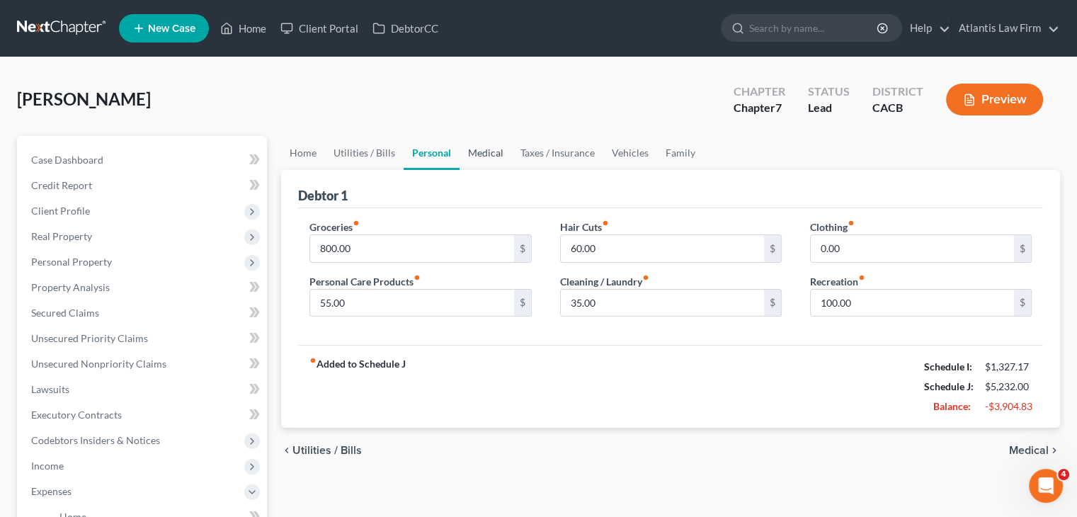
click at [490, 152] on link "Medical" at bounding box center [486, 153] width 52 height 34
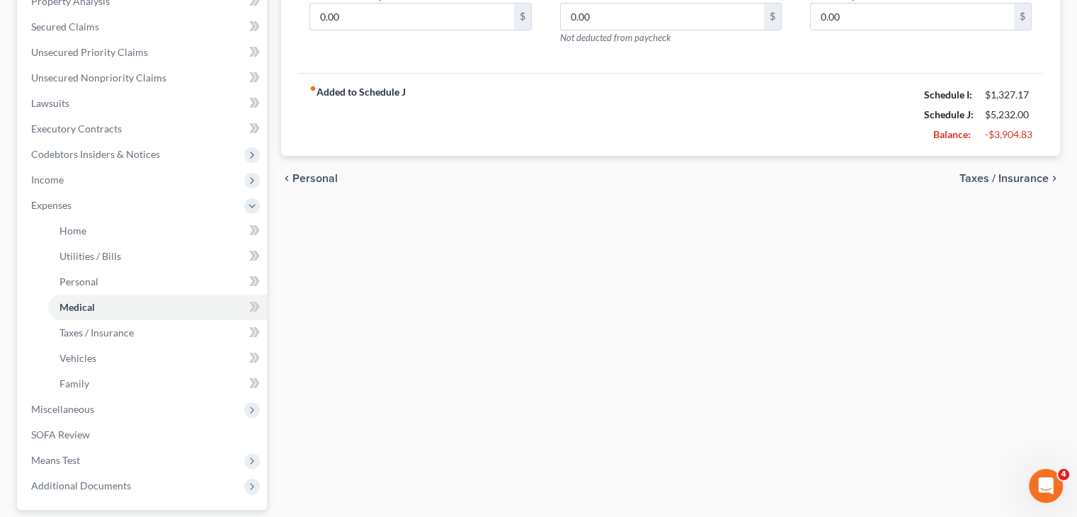
scroll to position [414, 0]
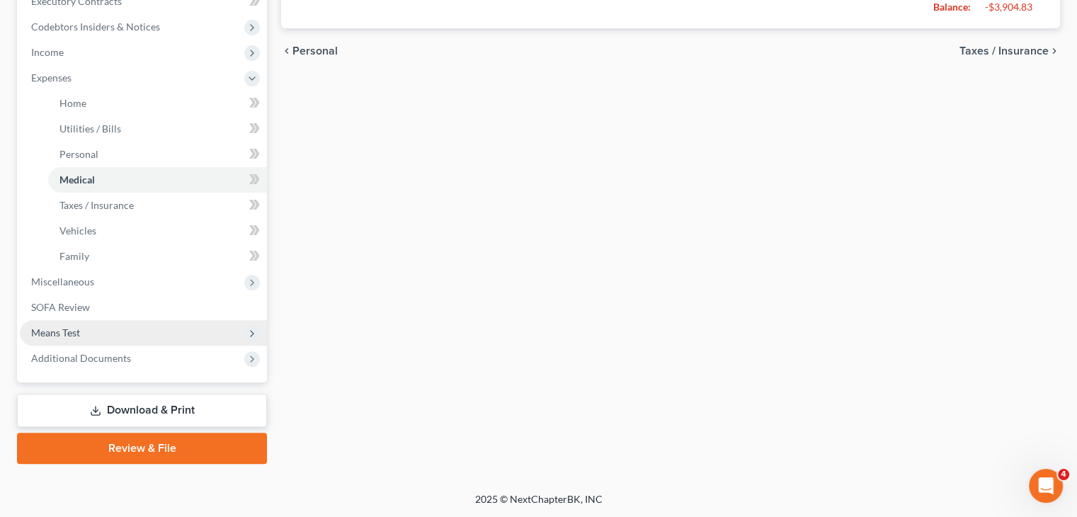
click at [81, 326] on span "Means Test" at bounding box center [143, 332] width 247 height 25
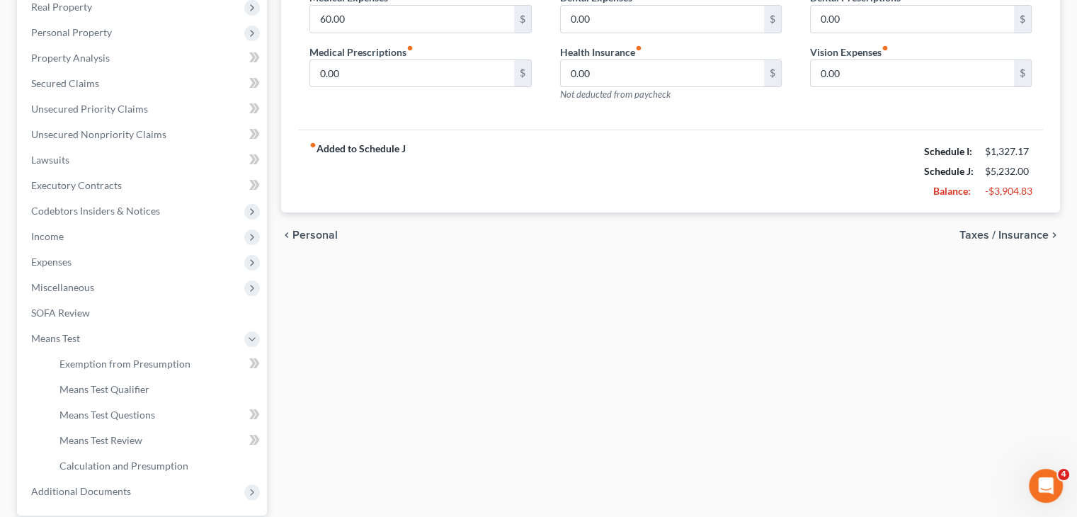
scroll to position [363, 0]
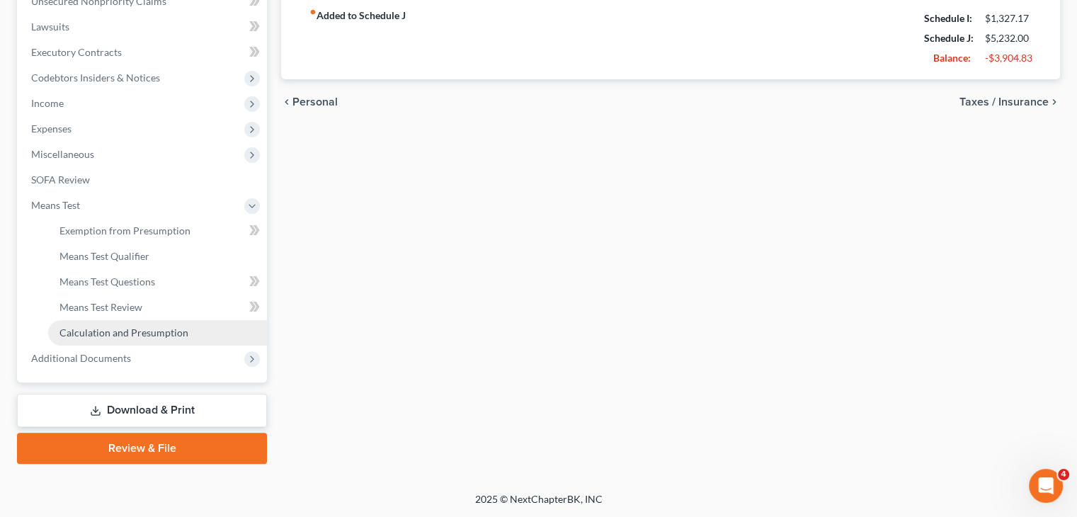
click at [116, 333] on span "Calculation and Presumption" at bounding box center [123, 332] width 129 height 12
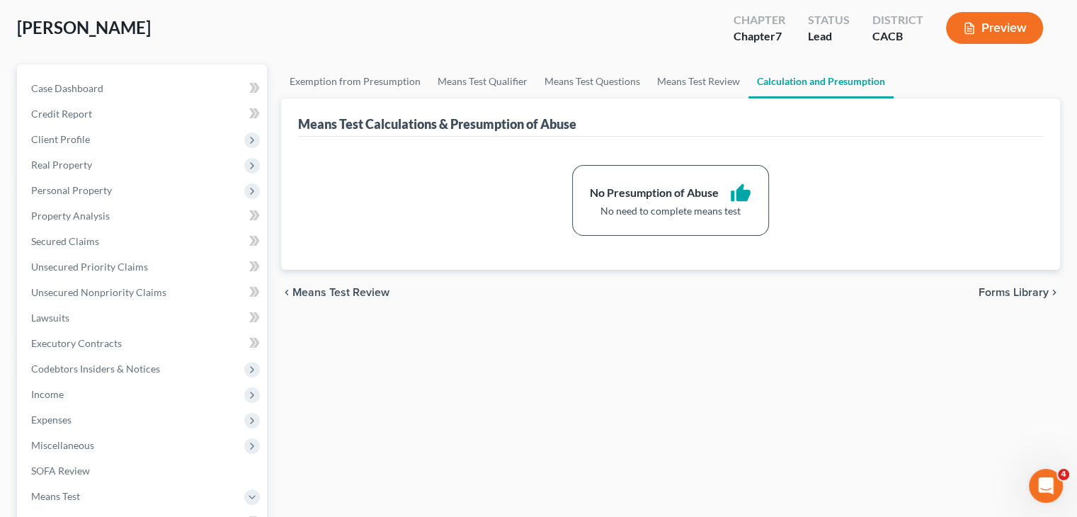
scroll to position [212, 0]
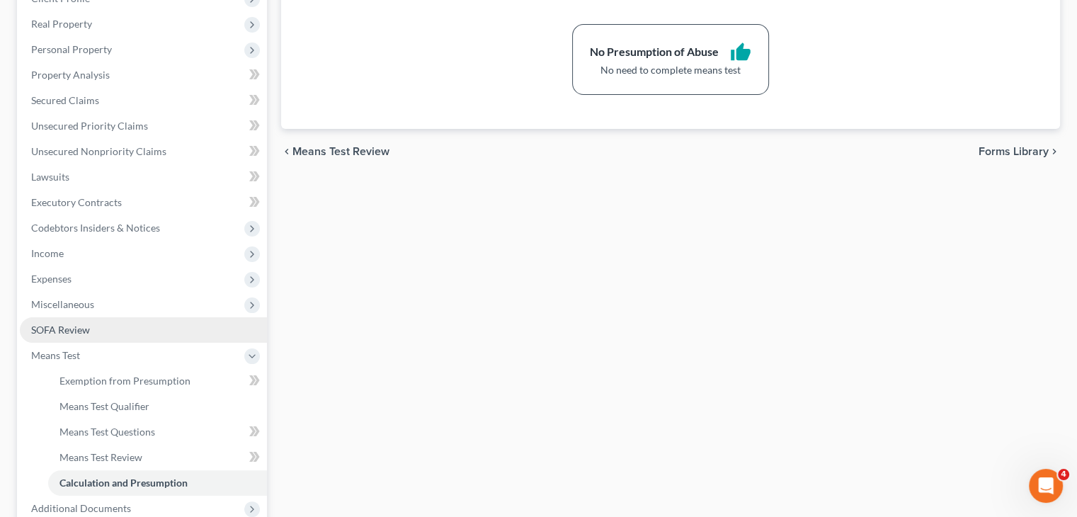
click at [84, 331] on span "SOFA Review" at bounding box center [60, 330] width 59 height 12
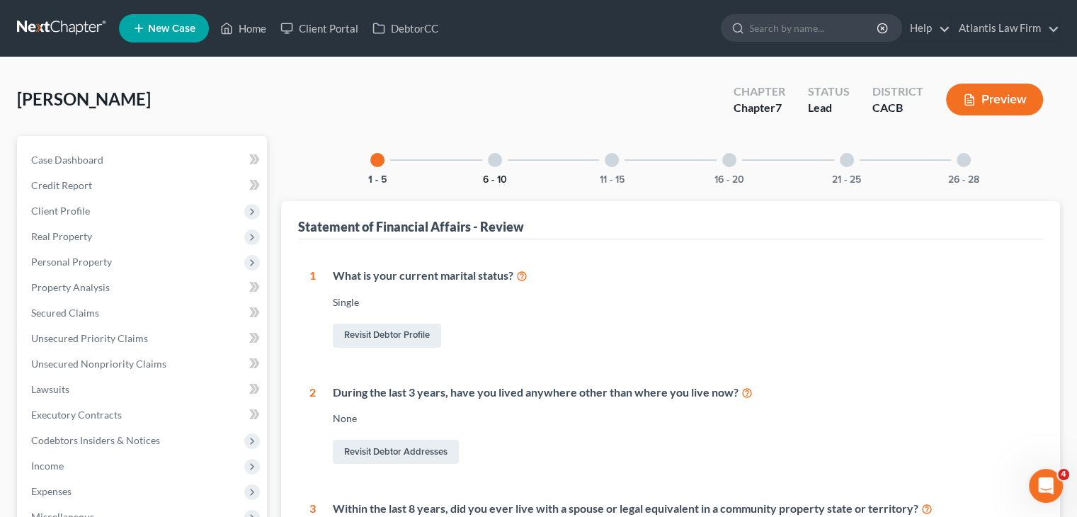
click at [496, 175] on button "6 - 10" at bounding box center [495, 180] width 24 height 10
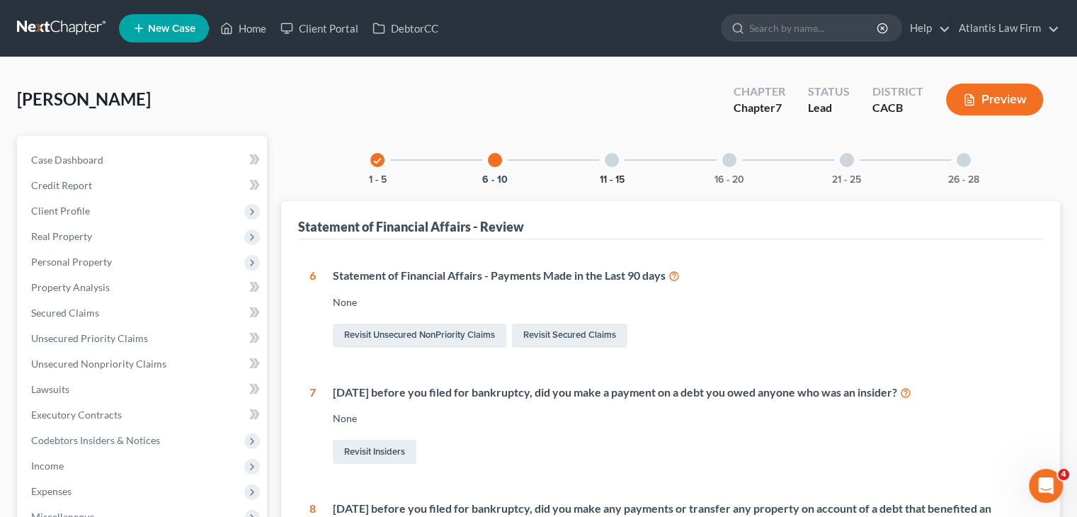
click at [622, 175] on button "11 - 15" at bounding box center [612, 180] width 25 height 10
